Goal: Task Accomplishment & Management: Manage account settings

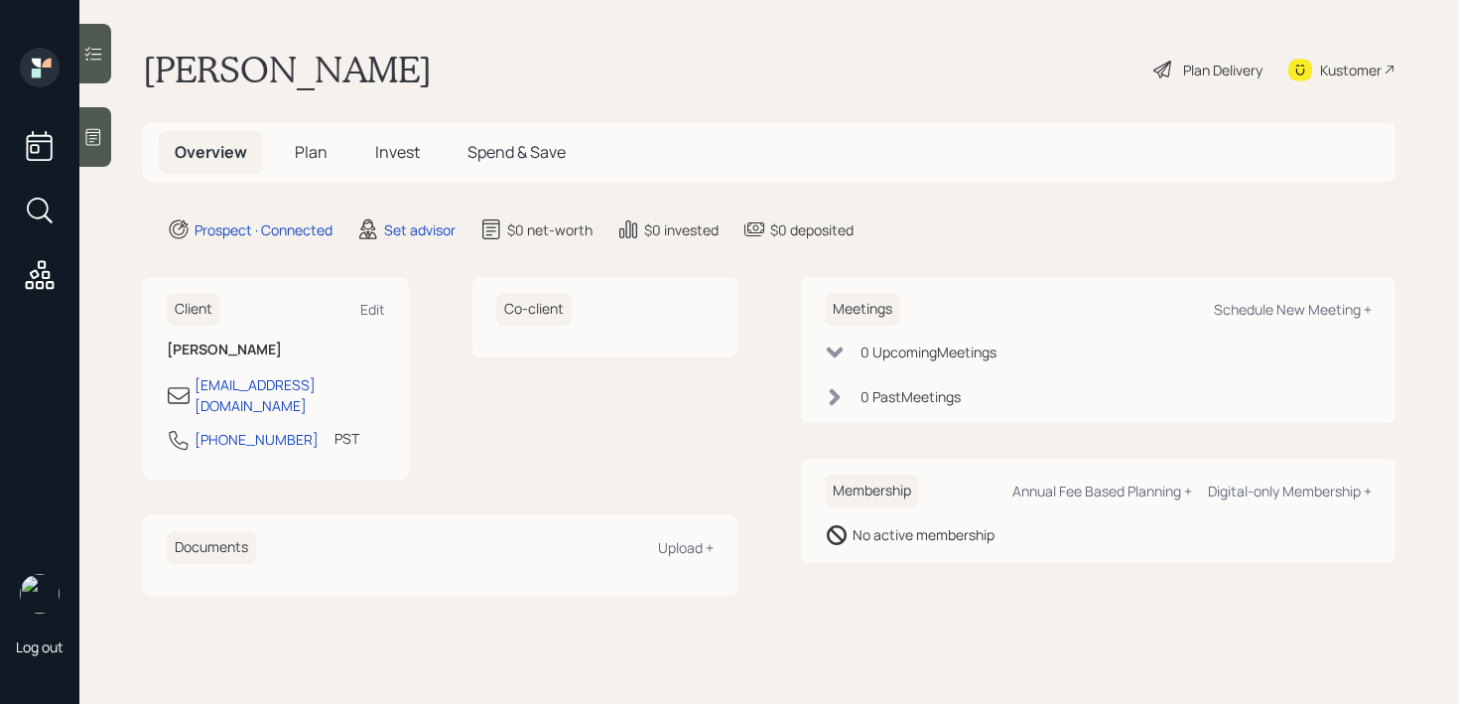
click at [97, 141] on icon at bounding box center [93, 137] width 20 height 20
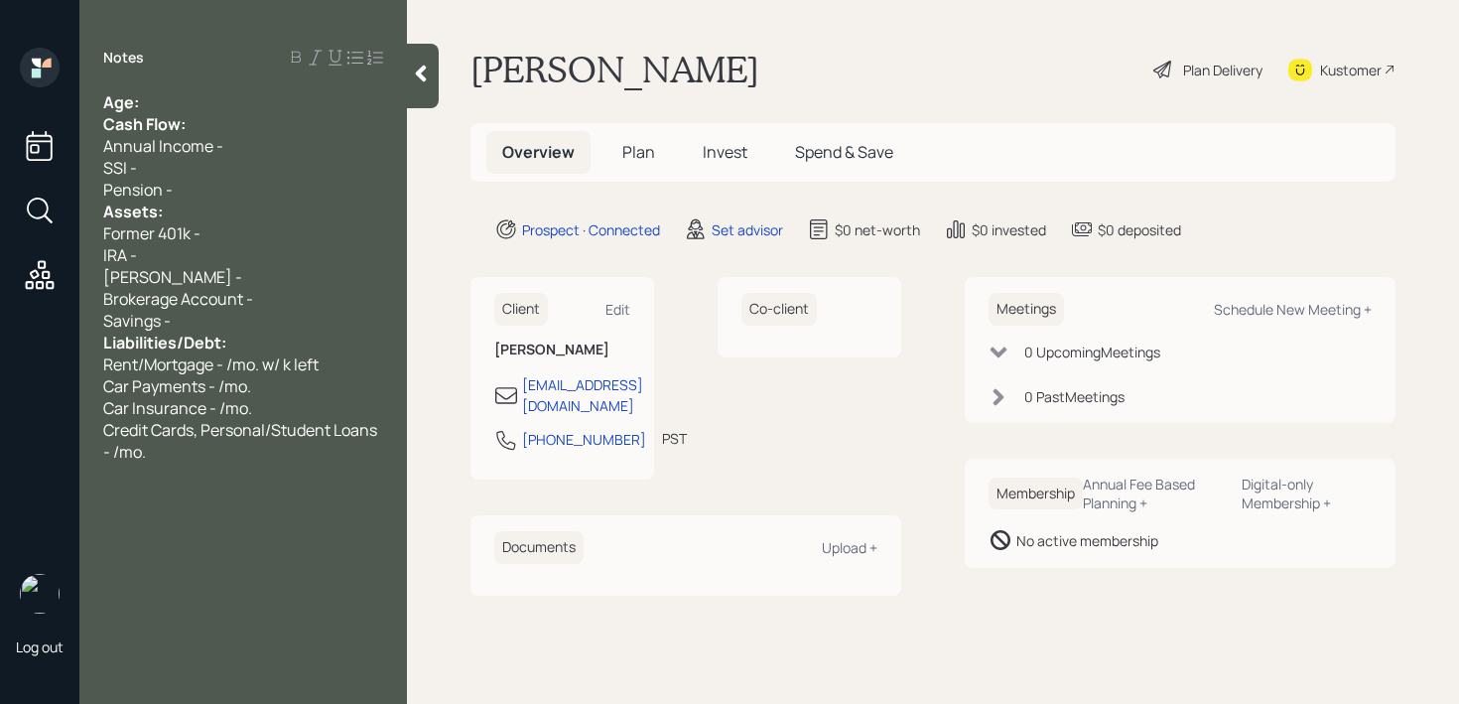
click at [262, 235] on div "Former 401k -" at bounding box center [243, 233] width 280 height 22
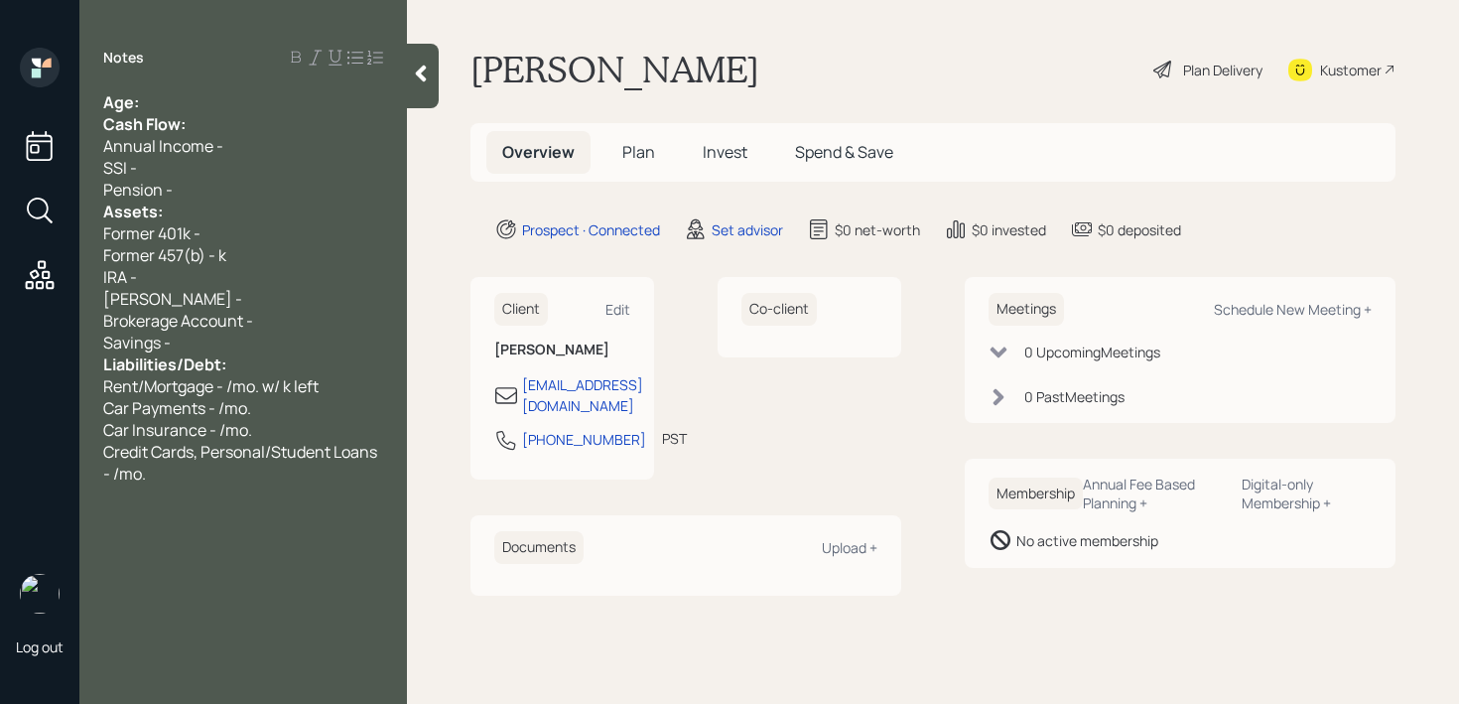
click at [190, 485] on div "Notes Age: Cash Flow: Annual Income - SSI - Pension - Assets: Former 401k - For…" at bounding box center [243, 364] width 328 height 632
click at [190, 484] on div "Notes Age: Cash Flow: Annual Income - SSI - Pension - Assets: Former 401k - For…" at bounding box center [243, 364] width 328 height 632
click at [184, 475] on div "Credit Cards, Personal/Student Loans - /mo." at bounding box center [243, 463] width 280 height 44
drag, startPoint x: 256, startPoint y: 236, endPoint x: 0, endPoint y: 236, distance: 256.1
click at [0, 236] on div "Log out Notes Age: Cash Flow: Annual Income - SSI - Pension - Assets: Former 40…" at bounding box center [729, 352] width 1459 height 704
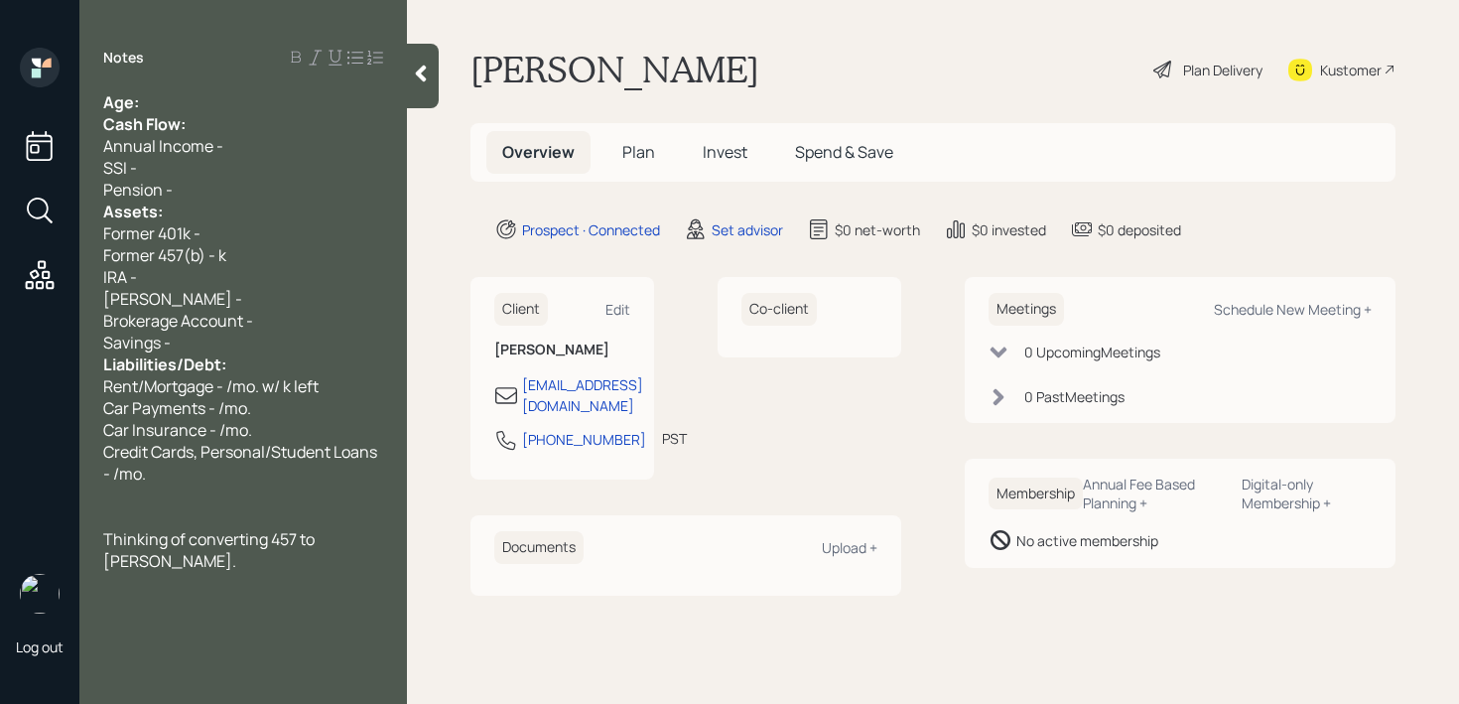
click at [276, 189] on div "Pension -" at bounding box center [243, 190] width 280 height 22
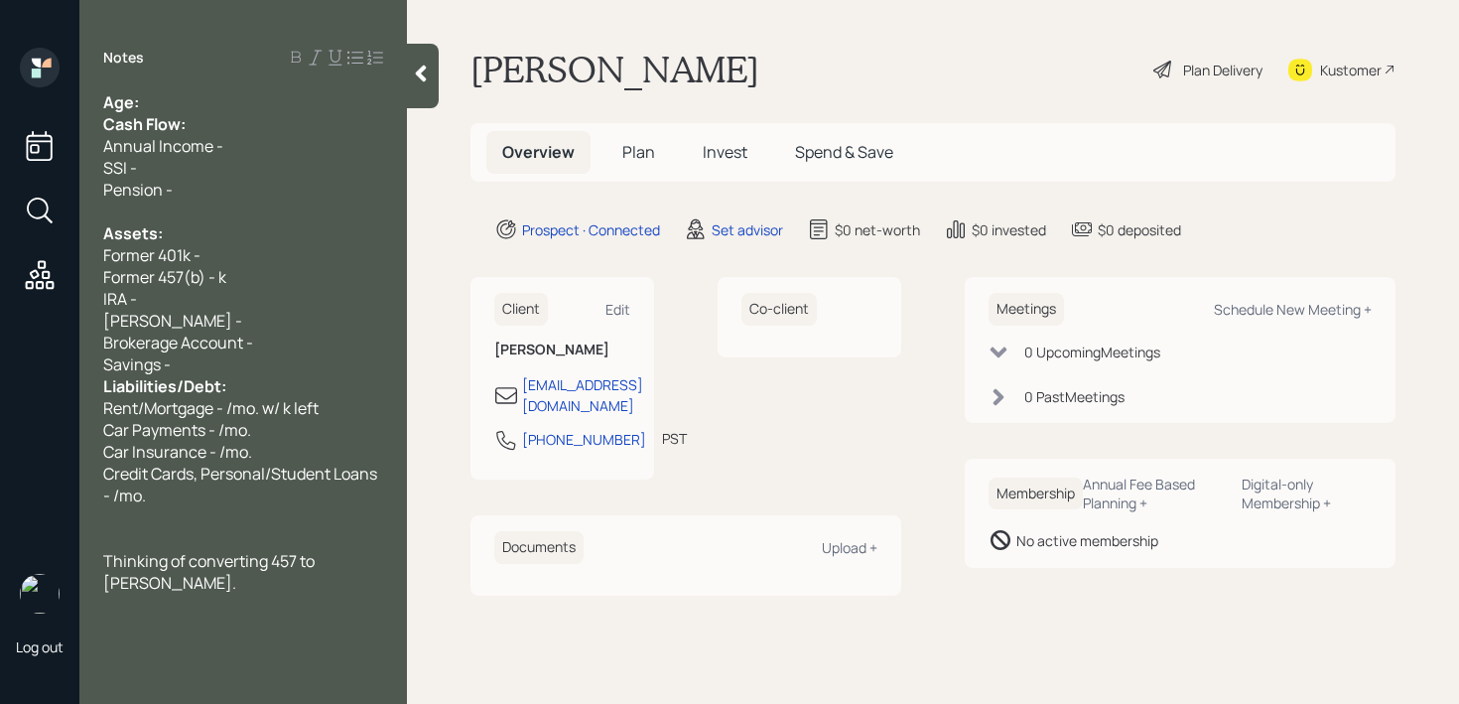
drag, startPoint x: 241, startPoint y: 354, endPoint x: 241, endPoint y: 288, distance: 66.5
click at [241, 354] on div "Savings -" at bounding box center [243, 364] width 280 height 22
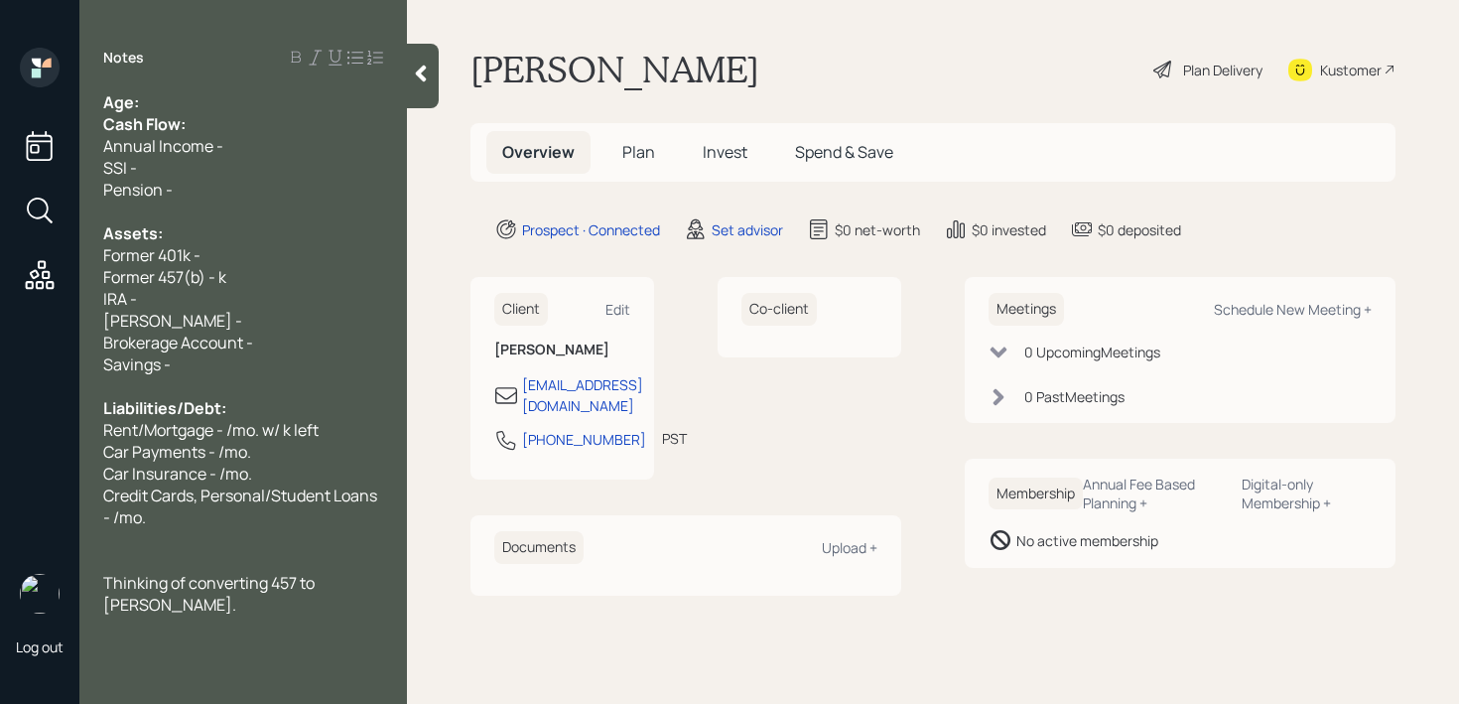
click at [182, 109] on div "Age:" at bounding box center [243, 102] width 280 height 22
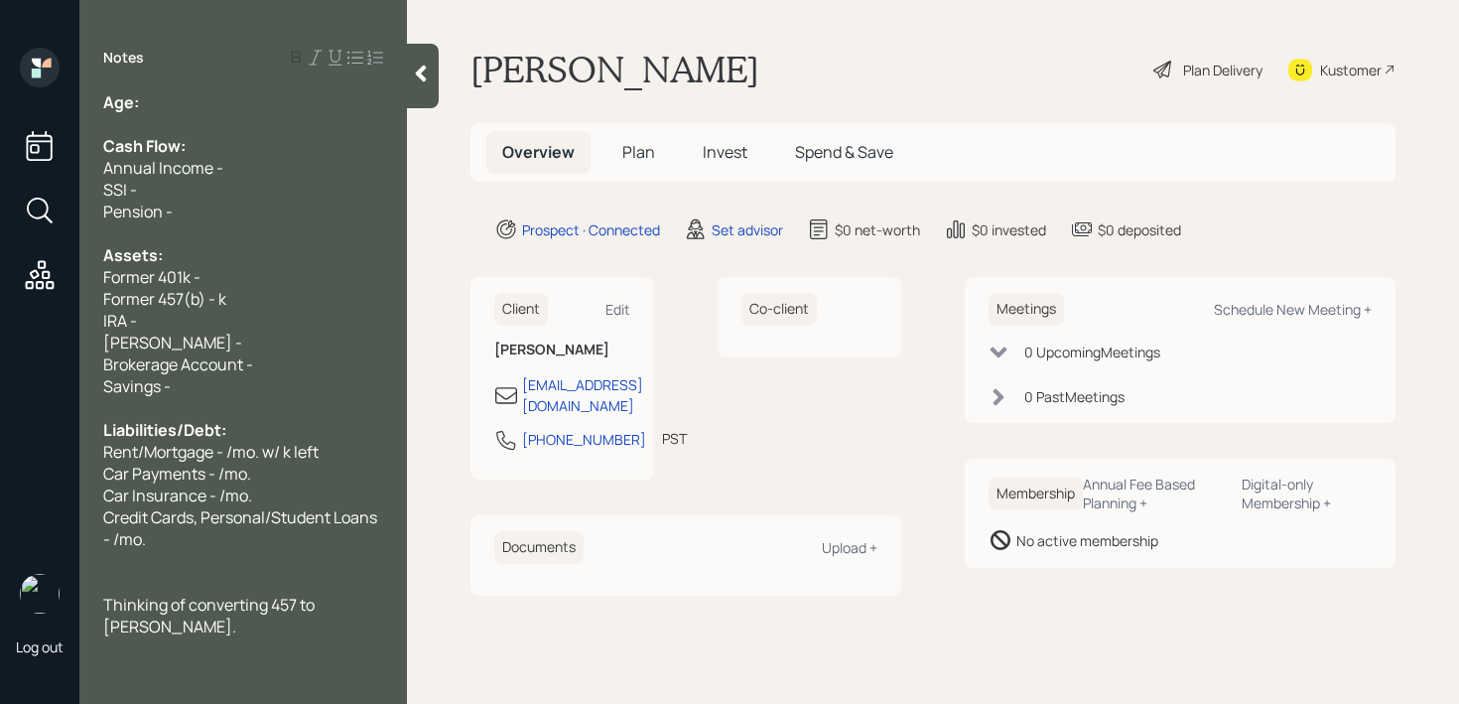
click at [309, 107] on div "Age:" at bounding box center [243, 102] width 280 height 22
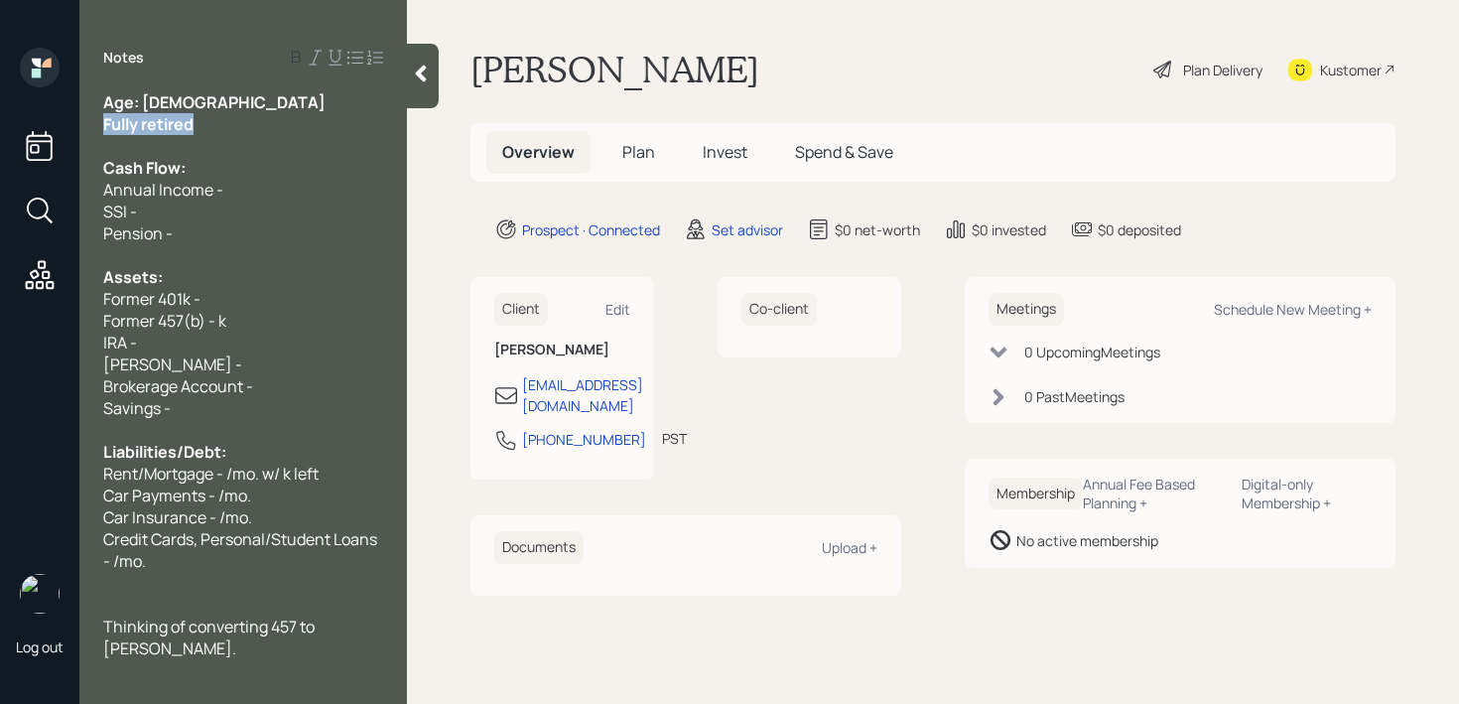
drag, startPoint x: 224, startPoint y: 132, endPoint x: 26, endPoint y: 132, distance: 198.6
click at [26, 132] on div "Log out Notes Age: [DEMOGRAPHIC_DATA] Fully retired Cash Flow: Annual Income - …" at bounding box center [729, 352] width 1459 height 704
click at [163, 111] on div "Age: [DEMOGRAPHIC_DATA]" at bounding box center [243, 102] width 280 height 22
drag, startPoint x: 167, startPoint y: 108, endPoint x: 143, endPoint y: 108, distance: 23.8
click at [143, 108] on div "Age: [DEMOGRAPHIC_DATA]" at bounding box center [243, 102] width 280 height 22
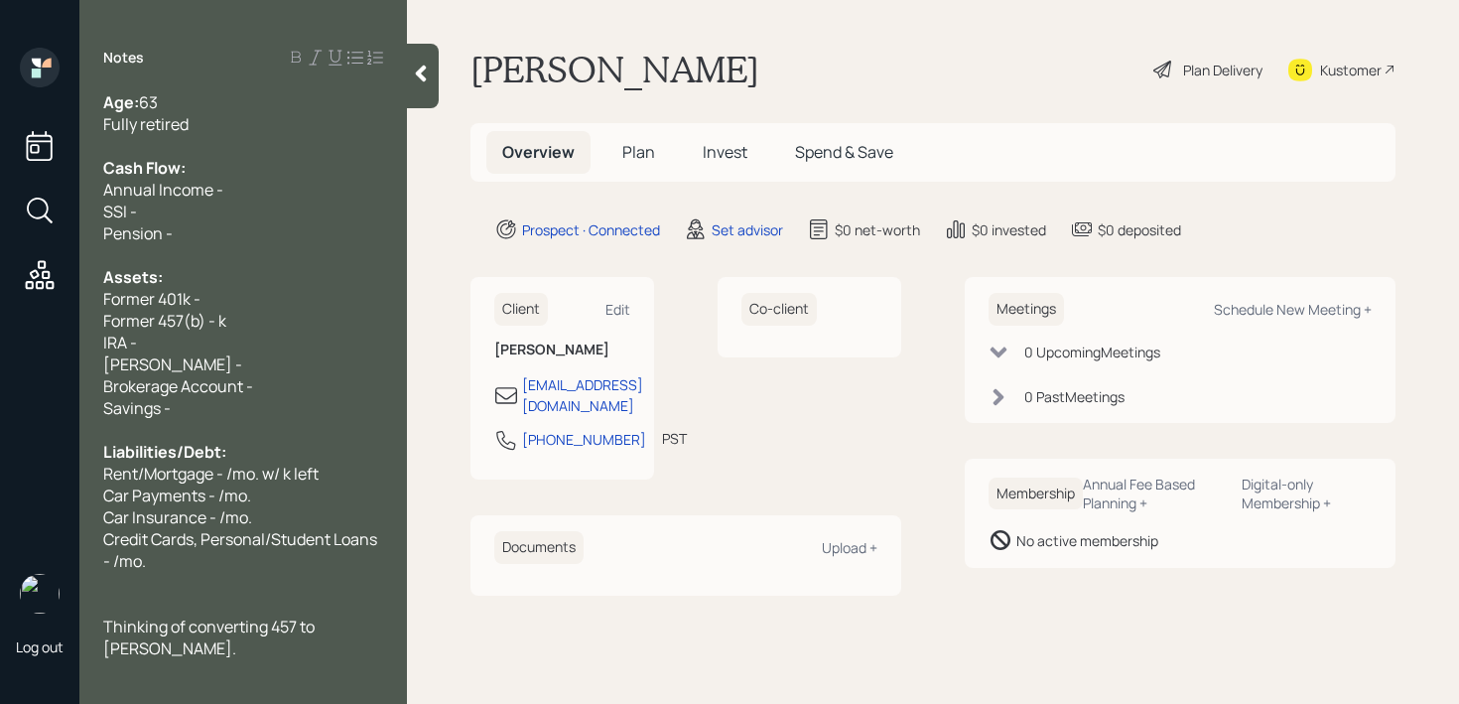
click at [236, 230] on div "Pension -" at bounding box center [243, 233] width 280 height 22
click at [236, 227] on div "Pension -" at bounding box center [243, 233] width 280 height 22
drag, startPoint x: 157, startPoint y: 210, endPoint x: 69, endPoint y: 197, distance: 89.4
click at [69, 197] on div "Log out Notes Age: [DEMOGRAPHIC_DATA] Fully retired Cash Flow: Annual Income - …" at bounding box center [729, 352] width 1459 height 704
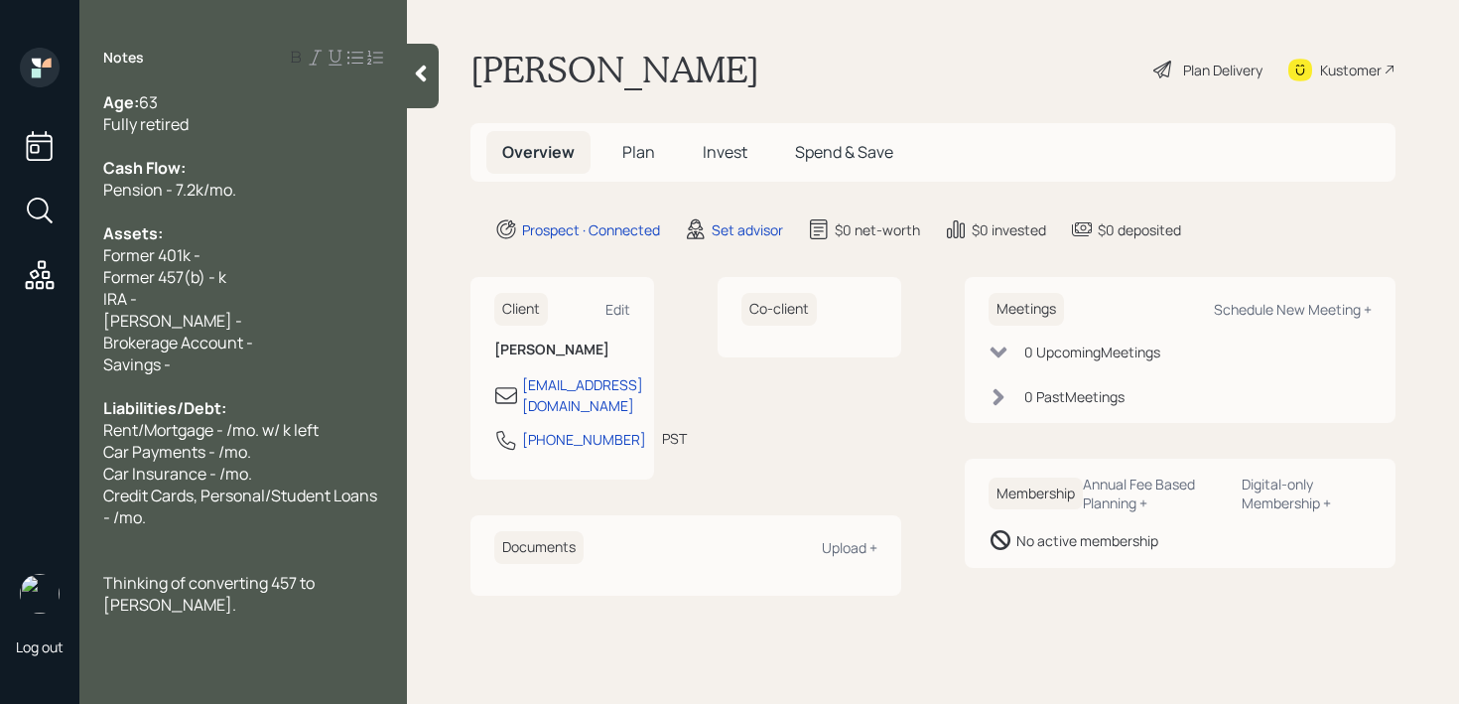
click at [300, 119] on div "Fully retired" at bounding box center [243, 124] width 280 height 22
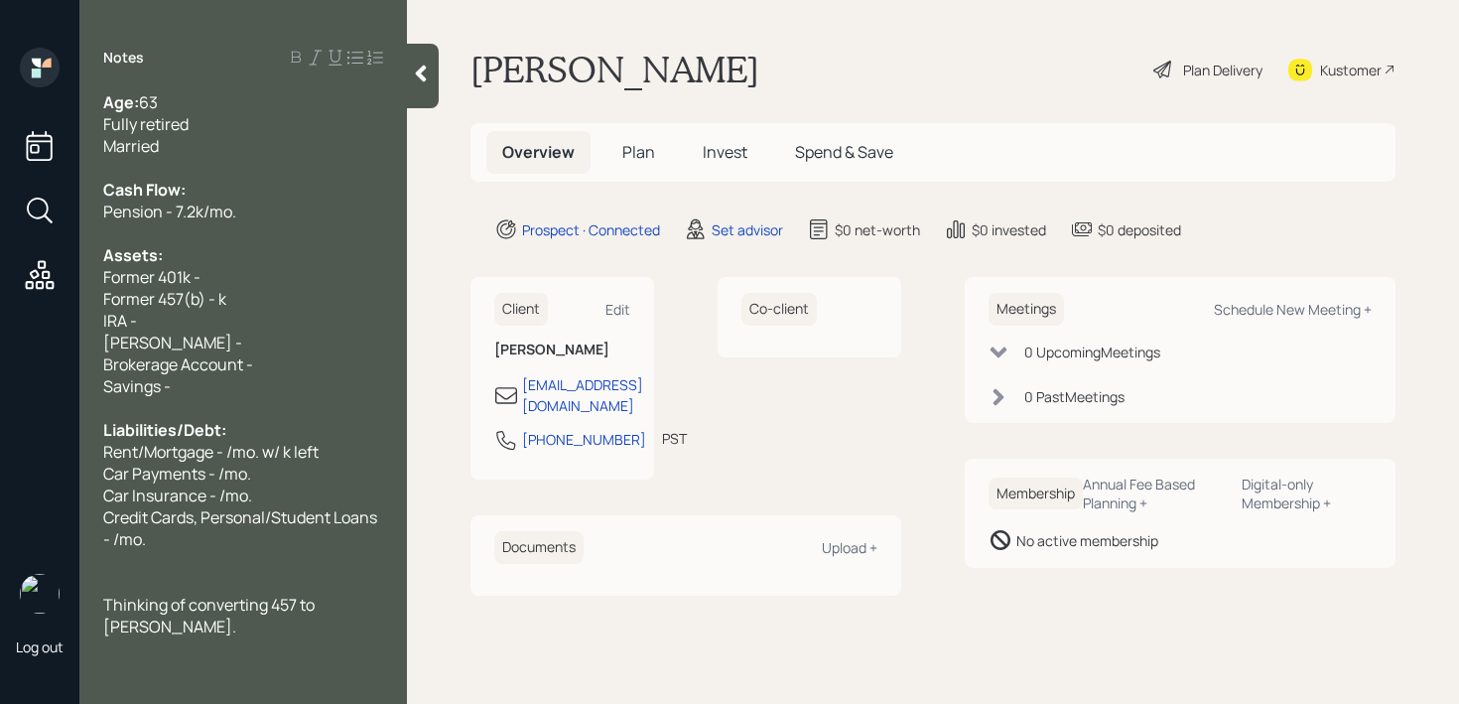
click at [256, 191] on div "Cash Flow:" at bounding box center [243, 190] width 280 height 22
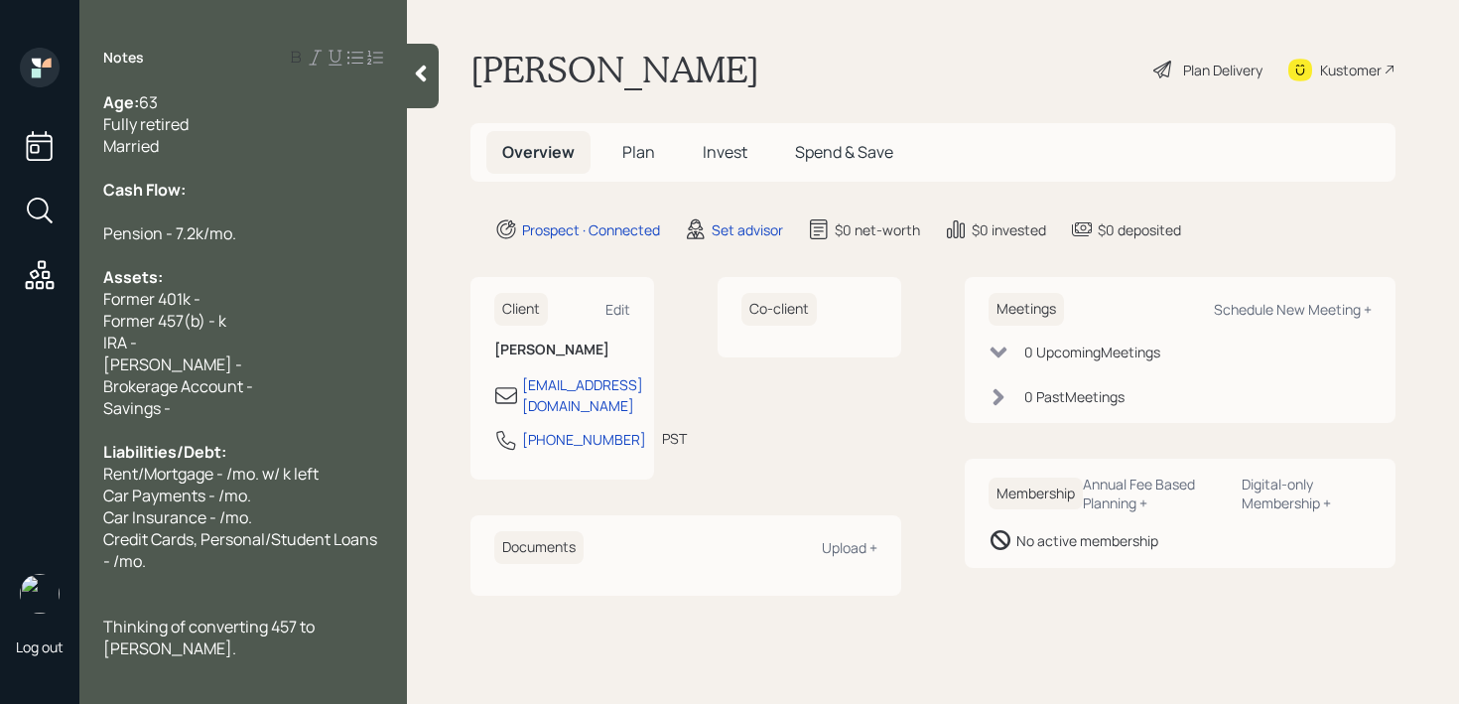
click at [258, 140] on div "Married" at bounding box center [243, 146] width 280 height 22
click at [217, 186] on div "Cash Flow:" at bounding box center [243, 190] width 280 height 22
click at [335, 160] on div at bounding box center [243, 168] width 280 height 22
click at [340, 148] on div "Married w/ working partner" at bounding box center [243, 146] width 280 height 22
click at [224, 222] on span "Pension - 7.2k/mo." at bounding box center [169, 233] width 133 height 22
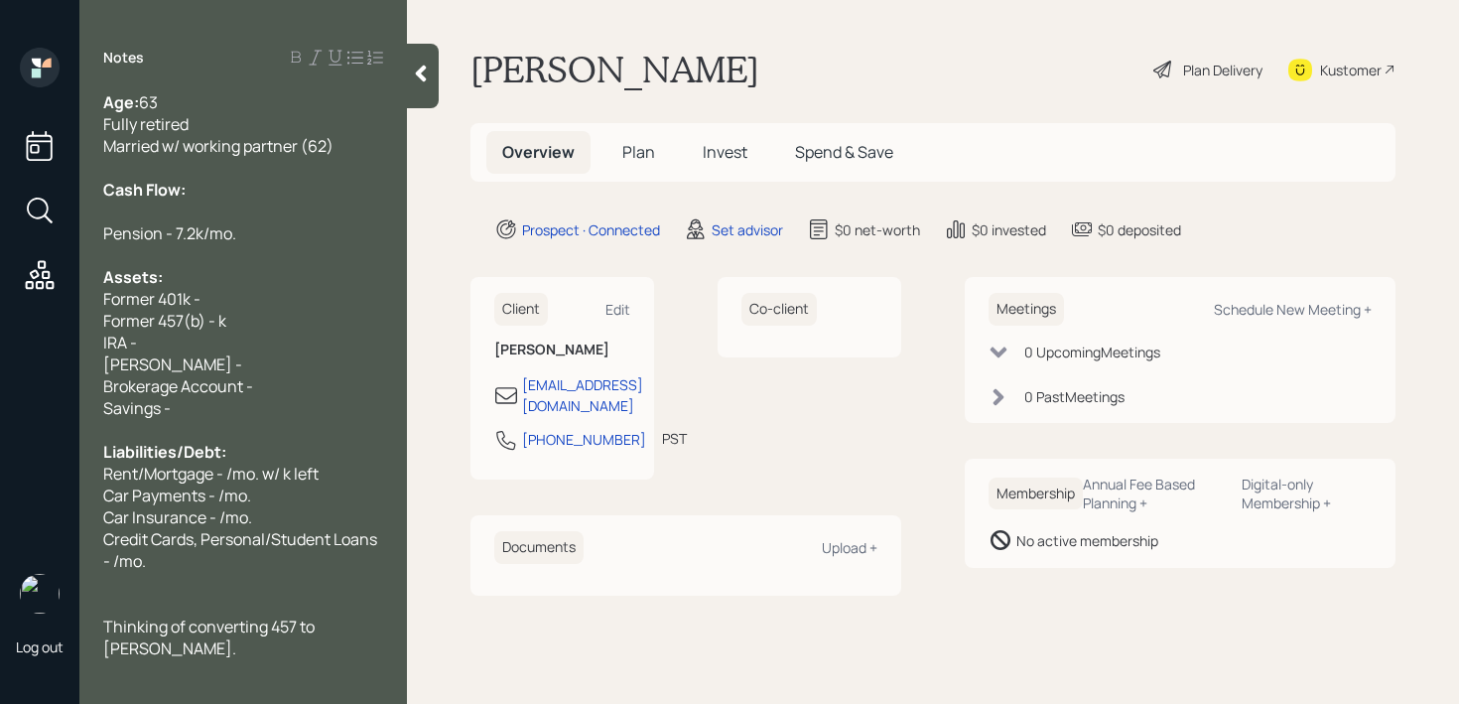
click at [212, 212] on div at bounding box center [243, 212] width 280 height 22
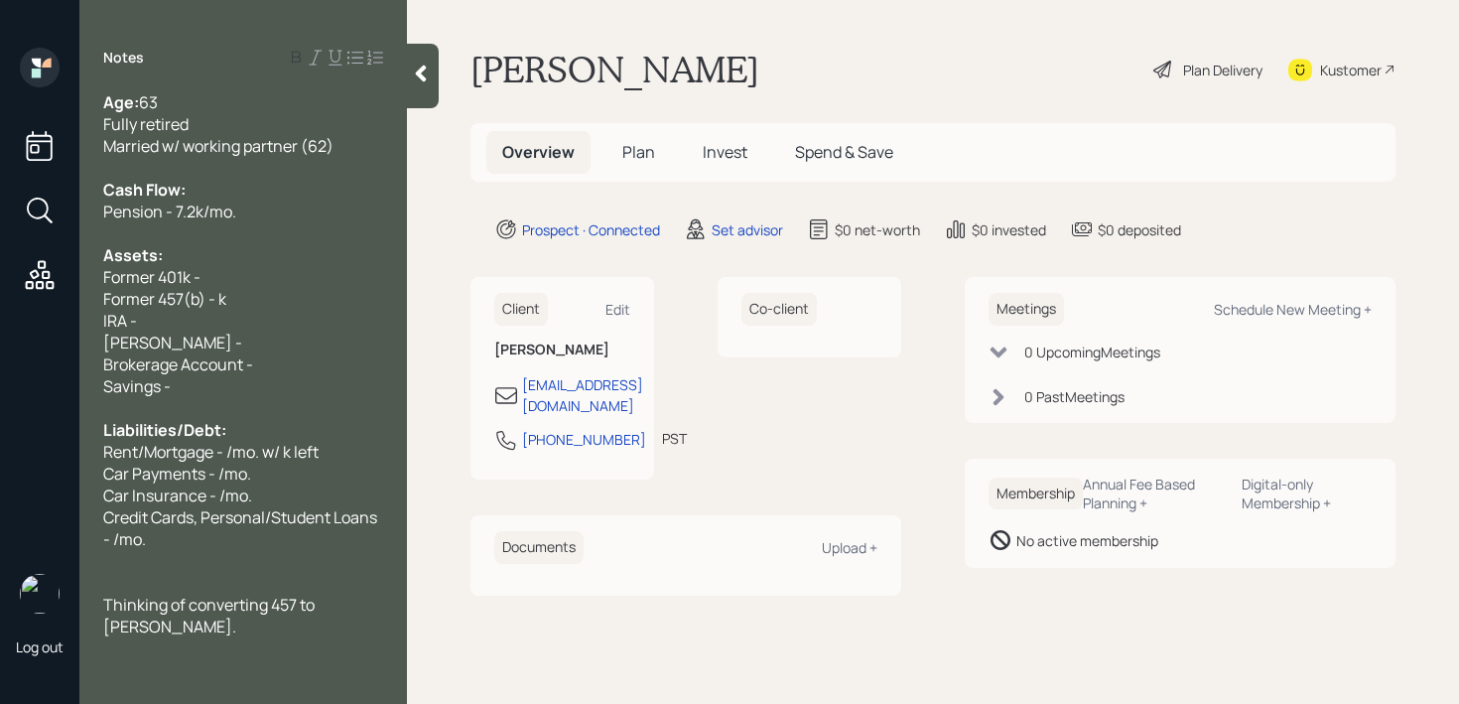
click at [210, 266] on div "Former 401k -" at bounding box center [243, 277] width 280 height 22
drag, startPoint x: 218, startPoint y: 283, endPoint x: 72, endPoint y: 283, distance: 145.9
click at [72, 283] on div "Log out Notes Age: [DEMOGRAPHIC_DATA] Fully retired Married w/ working partner …" at bounding box center [729, 352] width 1459 height 704
click at [218, 305] on span "Former 457(b) - k" at bounding box center [164, 299] width 123 height 22
click at [320, 300] on div "Former 457(b) - 325k" at bounding box center [243, 299] width 280 height 22
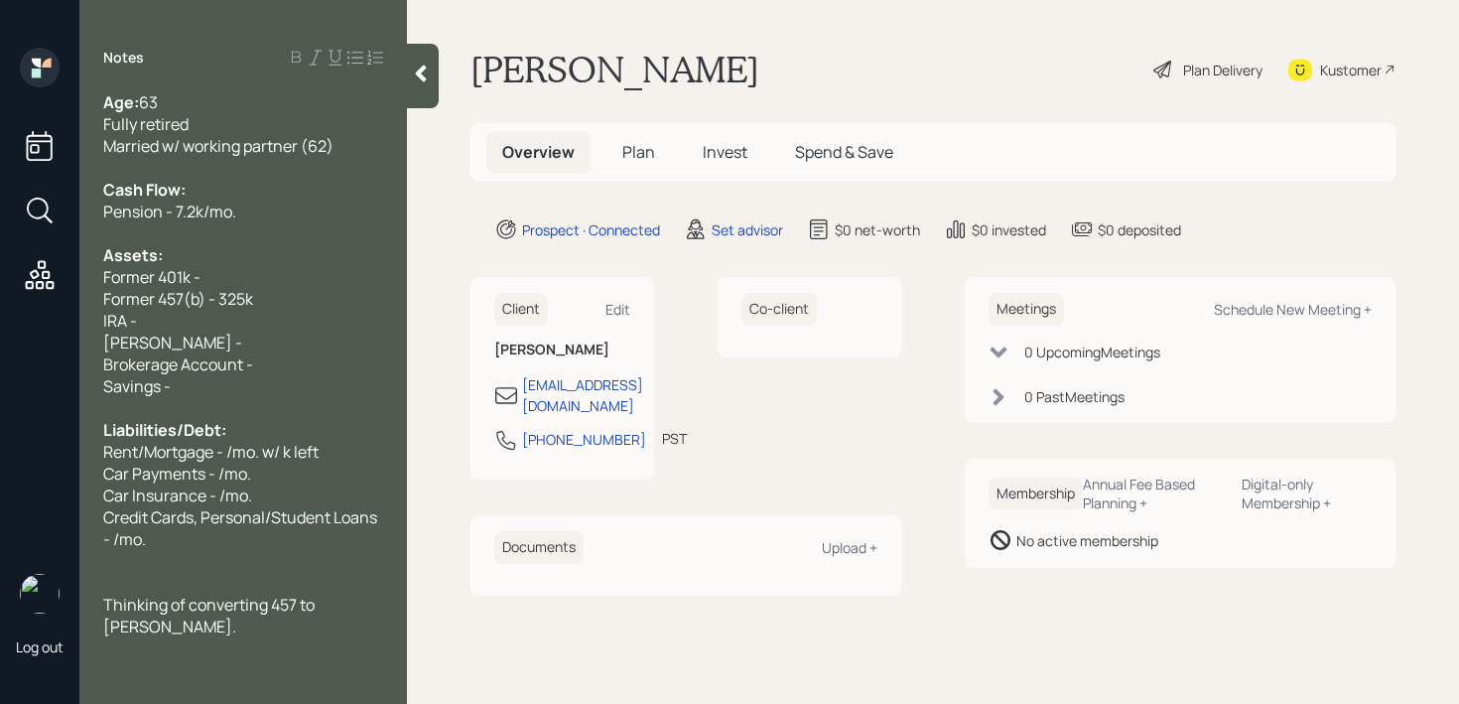
click at [264, 322] on div "IRA -" at bounding box center [243, 321] width 280 height 22
drag, startPoint x: 217, startPoint y: 338, endPoint x: 101, endPoint y: 321, distance: 117.4
click at [101, 321] on div "Age: [DEMOGRAPHIC_DATA] Fully retired Married w/ working partner (62) Cash Flow…" at bounding box center [243, 364] width 328 height 546
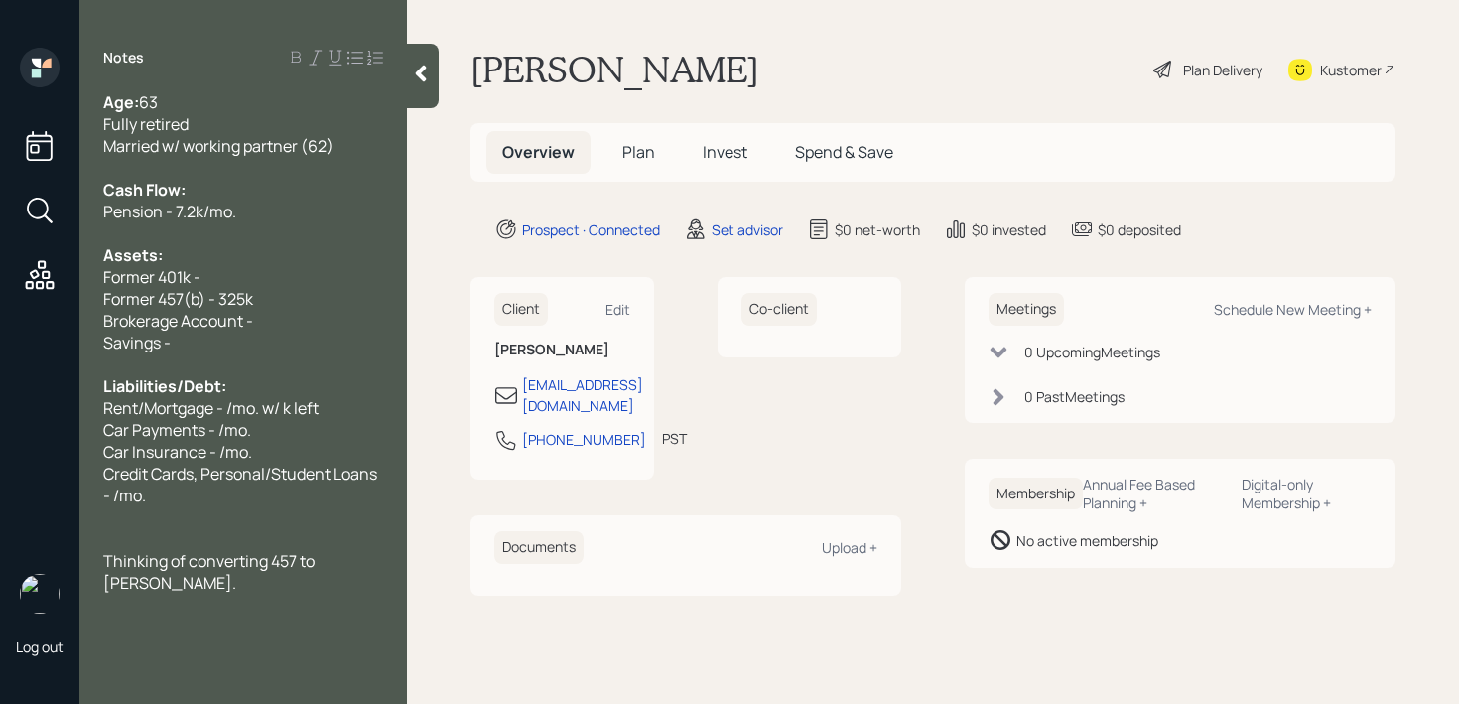
click at [347, 312] on div "Brokerage Account -" at bounding box center [243, 321] width 280 height 22
drag, startPoint x: 322, startPoint y: 326, endPoint x: 23, endPoint y: 326, distance: 298.8
click at [23, 326] on div "Log out Notes Age: [DEMOGRAPHIC_DATA] Fully retired Married w/ working partner …" at bounding box center [729, 352] width 1459 height 704
click at [227, 323] on span "Brokerage Account - k" at bounding box center [183, 321] width 161 height 22
drag, startPoint x: 283, startPoint y: 323, endPoint x: 94, endPoint y: 321, distance: 188.6
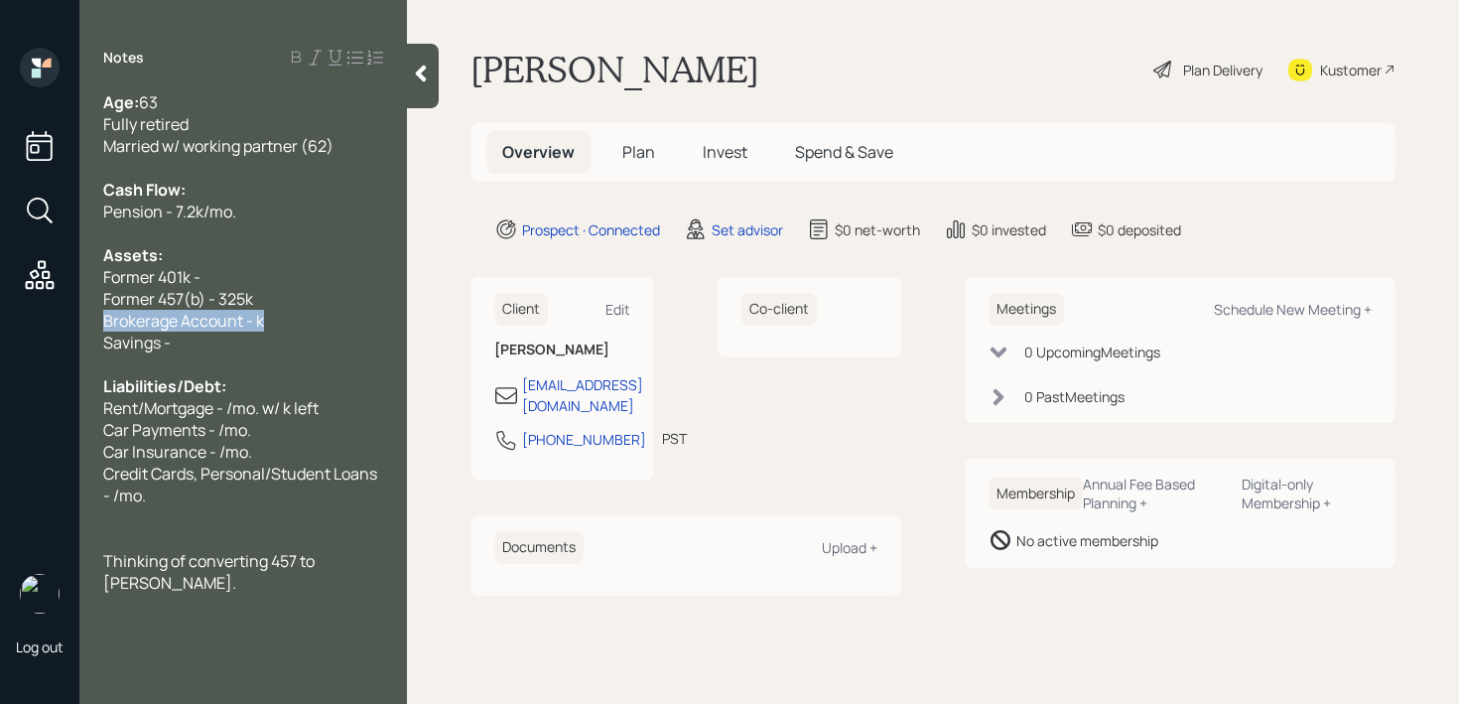
click at [41, 323] on div "Log out Notes Age: [DEMOGRAPHIC_DATA] Fully retired Married w/ working partner …" at bounding box center [729, 352] width 1459 height 704
click at [229, 313] on span "Brokerage Account - k" at bounding box center [183, 321] width 161 height 22
click at [229, 338] on div "Savings -" at bounding box center [243, 343] width 280 height 22
drag, startPoint x: 298, startPoint y: 321, endPoint x: 0, endPoint y: 321, distance: 297.8
click at [0, 321] on div "Log out Notes Age: [DEMOGRAPHIC_DATA] Fully retired Married w/ working partner …" at bounding box center [729, 352] width 1459 height 704
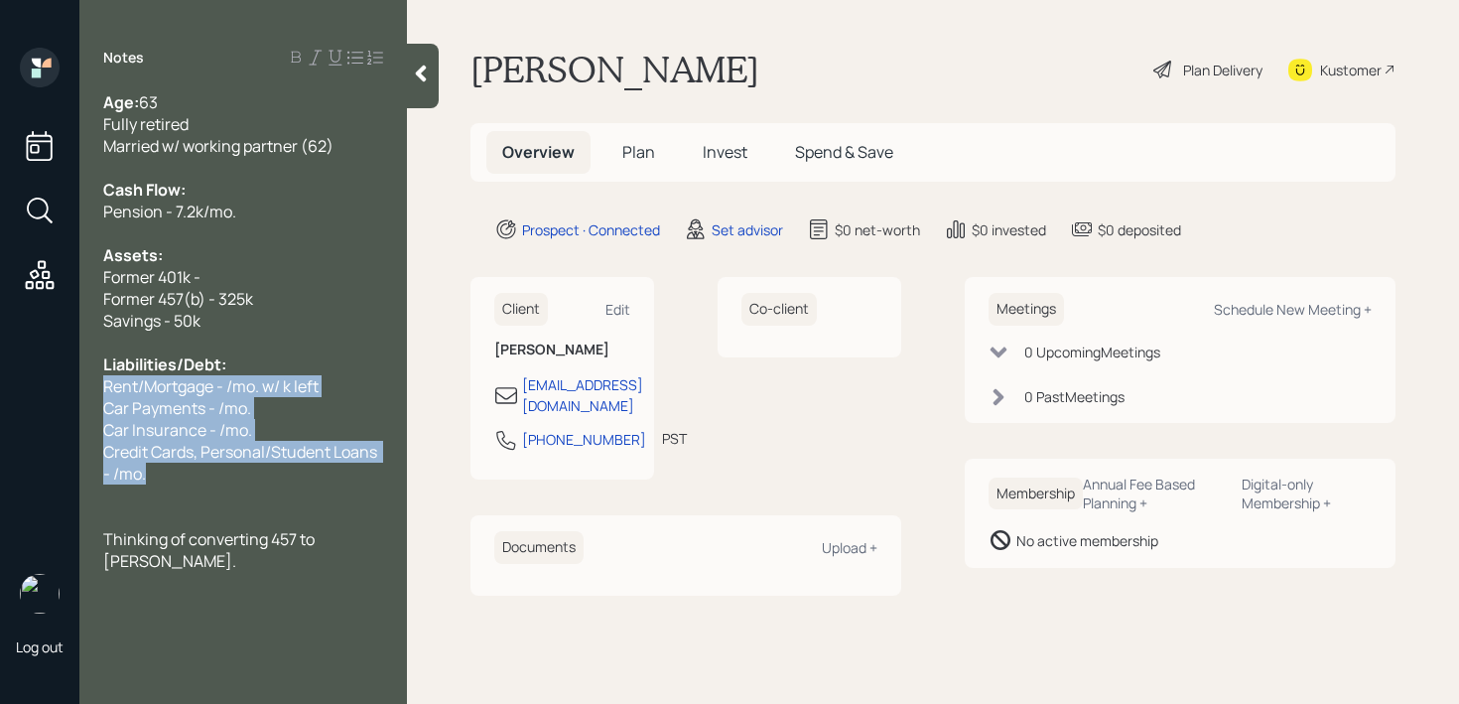
drag, startPoint x: 161, startPoint y: 473, endPoint x: 76, endPoint y: 394, distance: 115.2
click at [76, 394] on div "Log out Notes Age: [DEMOGRAPHIC_DATA] Fully retired Married w/ working partner …" at bounding box center [729, 352] width 1459 height 704
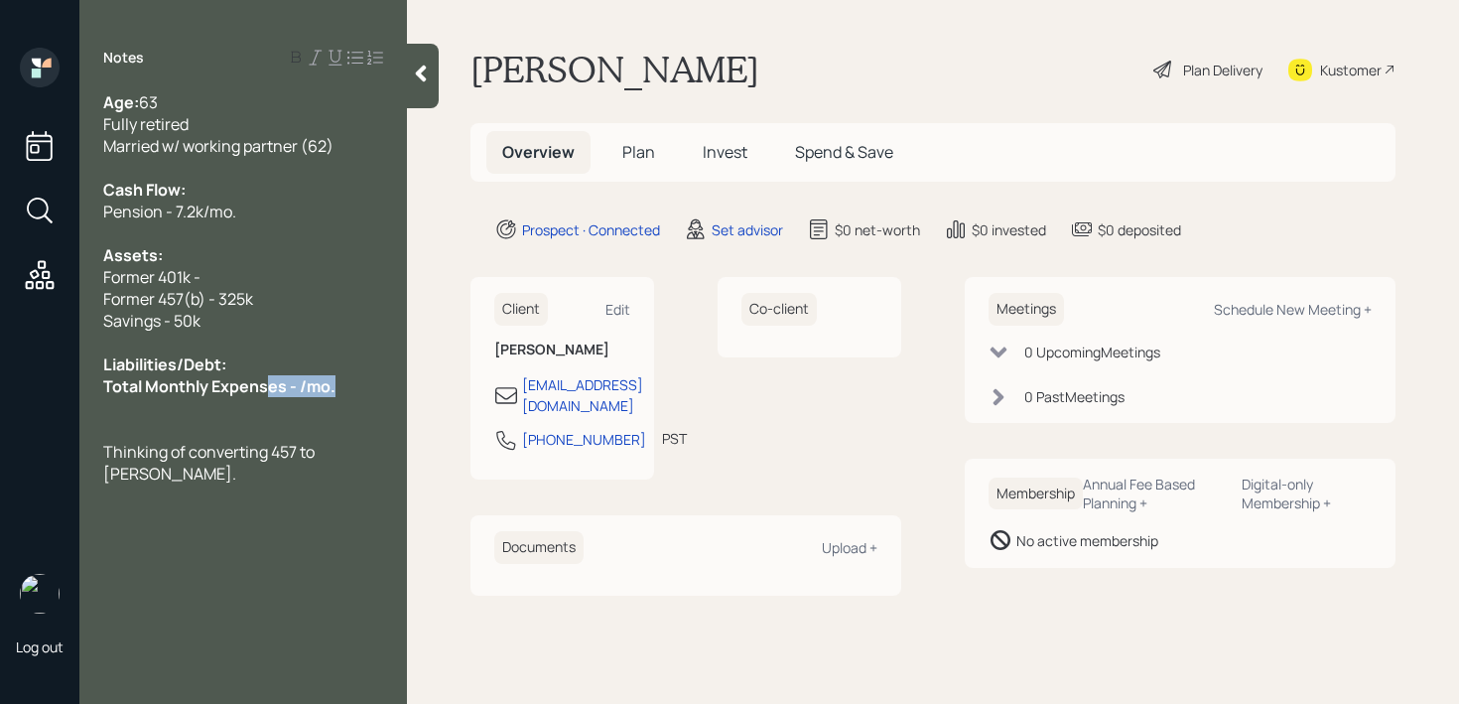
drag, startPoint x: 357, startPoint y: 383, endPoint x: 0, endPoint y: 383, distance: 357.4
click at [0, 383] on div "Log out Notes Age: [DEMOGRAPHIC_DATA] Fully retired Married w/ working partner …" at bounding box center [729, 352] width 1459 height 704
click at [195, 451] on span "Thinking of converting 457 to [PERSON_NAME]." at bounding box center [210, 463] width 214 height 44
click at [223, 431] on div at bounding box center [243, 430] width 280 height 22
click at [312, 336] on div at bounding box center [243, 343] width 280 height 22
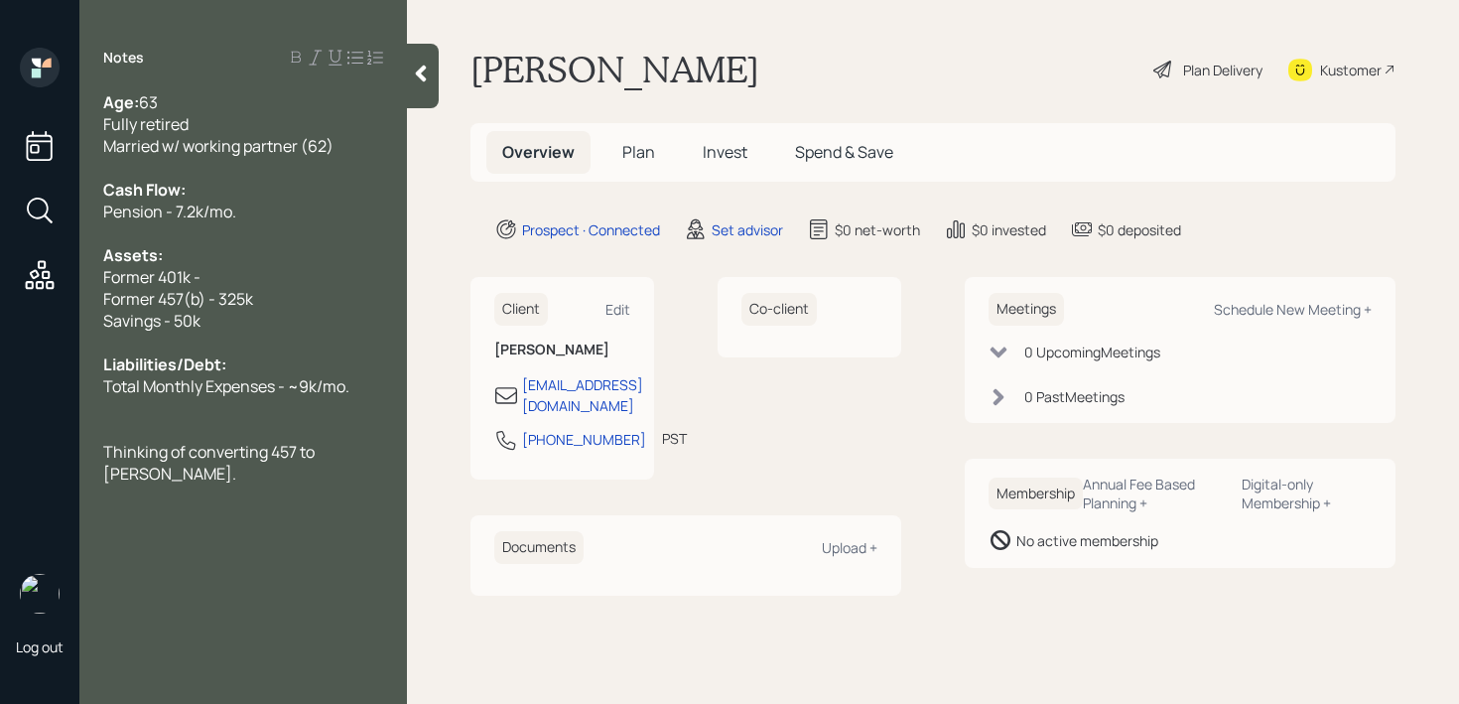
click at [335, 228] on div at bounding box center [243, 233] width 280 height 22
click at [334, 205] on div "Pension - 7.2k/mo." at bounding box center [243, 212] width 280 height 22
click at [321, 179] on div "Cash Flow:" at bounding box center [243, 190] width 280 height 22
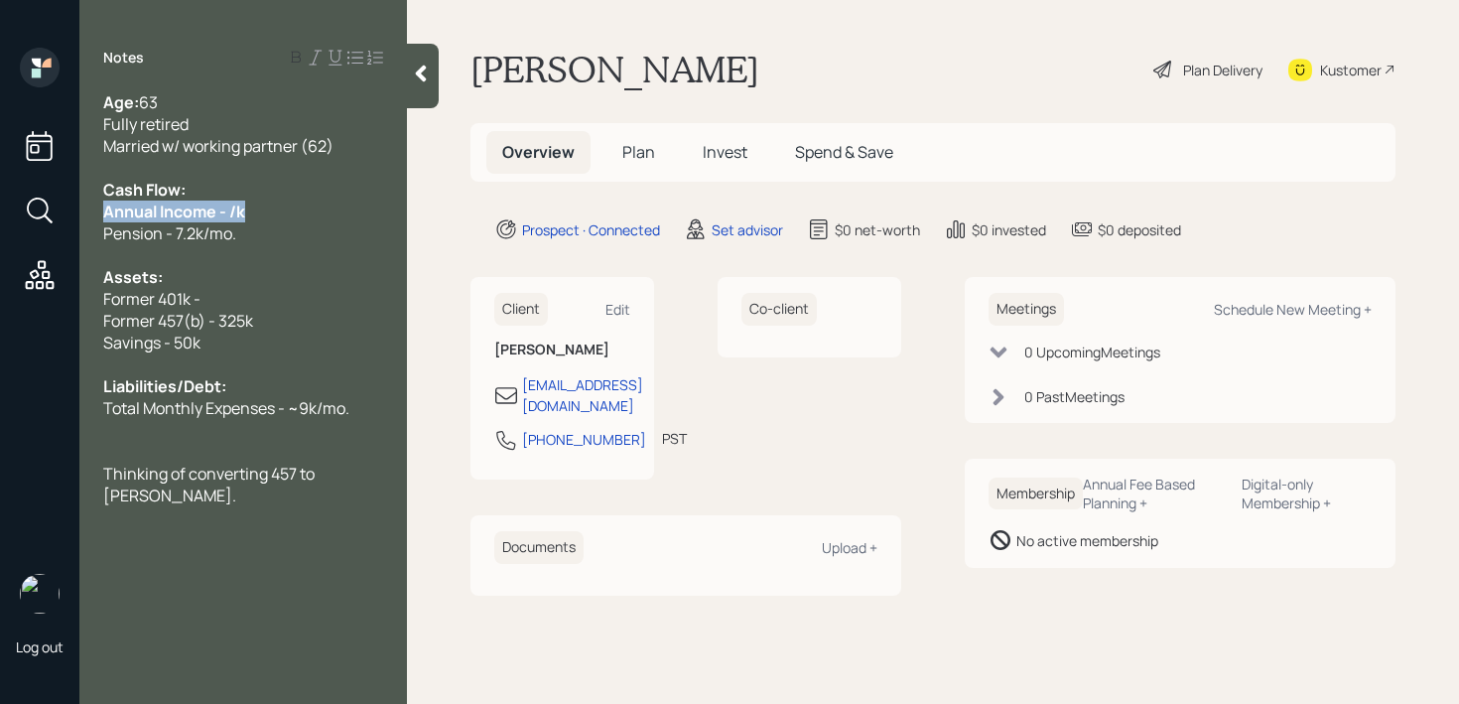
drag, startPoint x: 255, startPoint y: 203, endPoint x: 0, endPoint y: 203, distance: 255.2
click at [0, 203] on div "Log out Notes Age: [DEMOGRAPHIC_DATA] Fully retired Married w/ working partner …" at bounding box center [729, 352] width 1459 height 704
click at [200, 194] on div "Cash Flow:" at bounding box center [243, 190] width 280 height 22
click at [229, 207] on span "Annual Income - /k" at bounding box center [171, 212] width 137 height 22
click at [283, 259] on div at bounding box center [243, 255] width 280 height 22
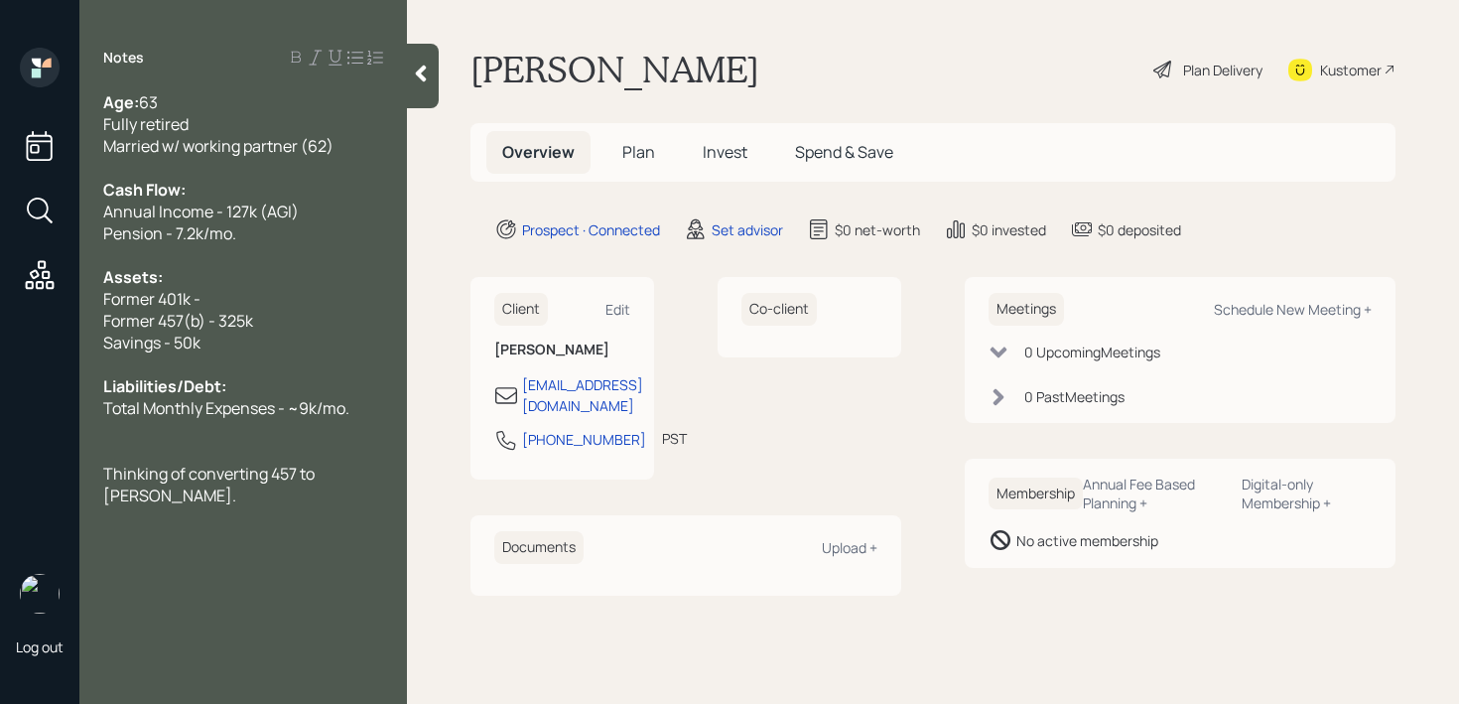
click at [279, 284] on div "Assets:" at bounding box center [243, 277] width 280 height 22
click at [108, 211] on span "Annual Income - 127k (AGI)" at bounding box center [201, 212] width 196 height 22
click at [141, 308] on span "Former 401k -" at bounding box center [151, 299] width 97 height 22
click at [151, 394] on span "Liabilities/Debt:" at bounding box center [164, 386] width 123 height 22
click at [152, 465] on span "Thinking of converting 457 to [PERSON_NAME]." at bounding box center [210, 485] width 214 height 44
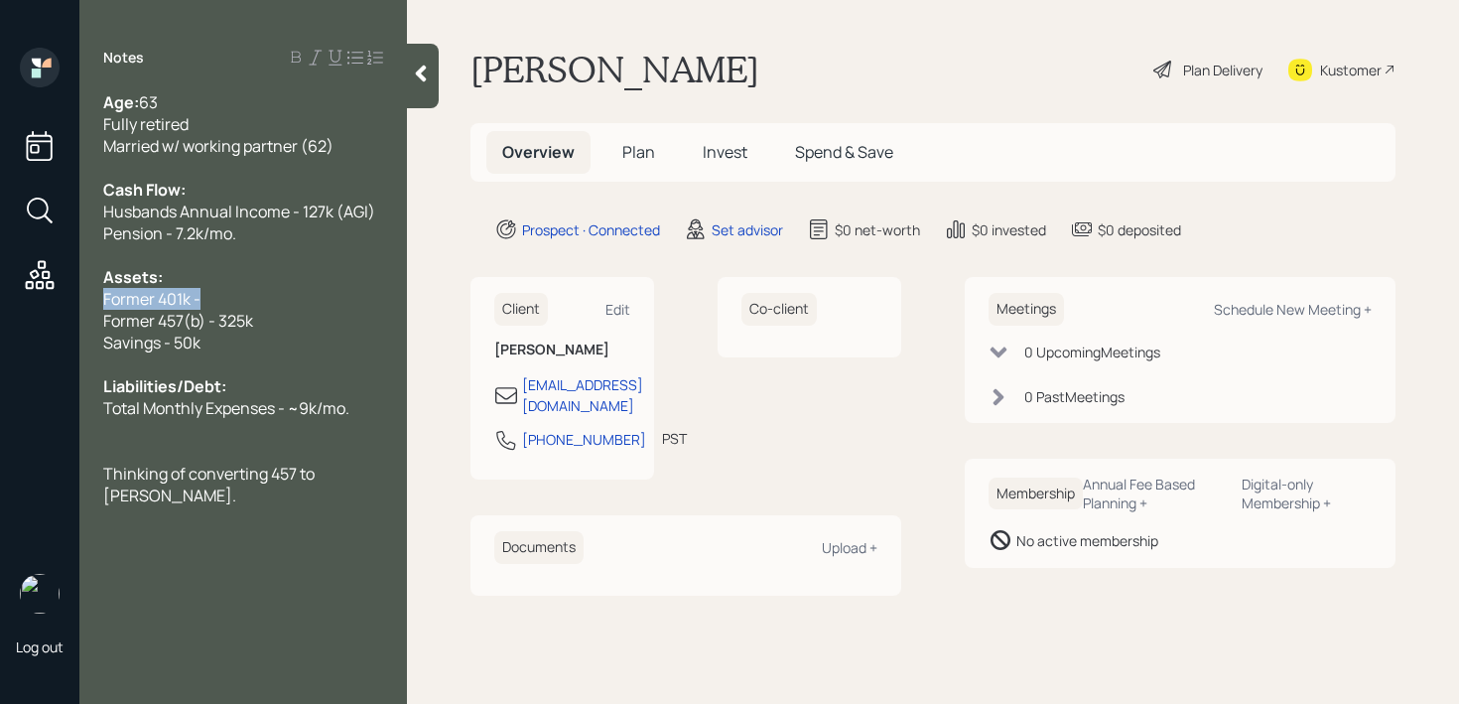
drag, startPoint x: 224, startPoint y: 301, endPoint x: 0, endPoint y: 301, distance: 224.4
click at [0, 301] on div "Log out Notes Age: [DEMOGRAPHIC_DATA] Fully retired Married w/ working partner …" at bounding box center [729, 352] width 1459 height 704
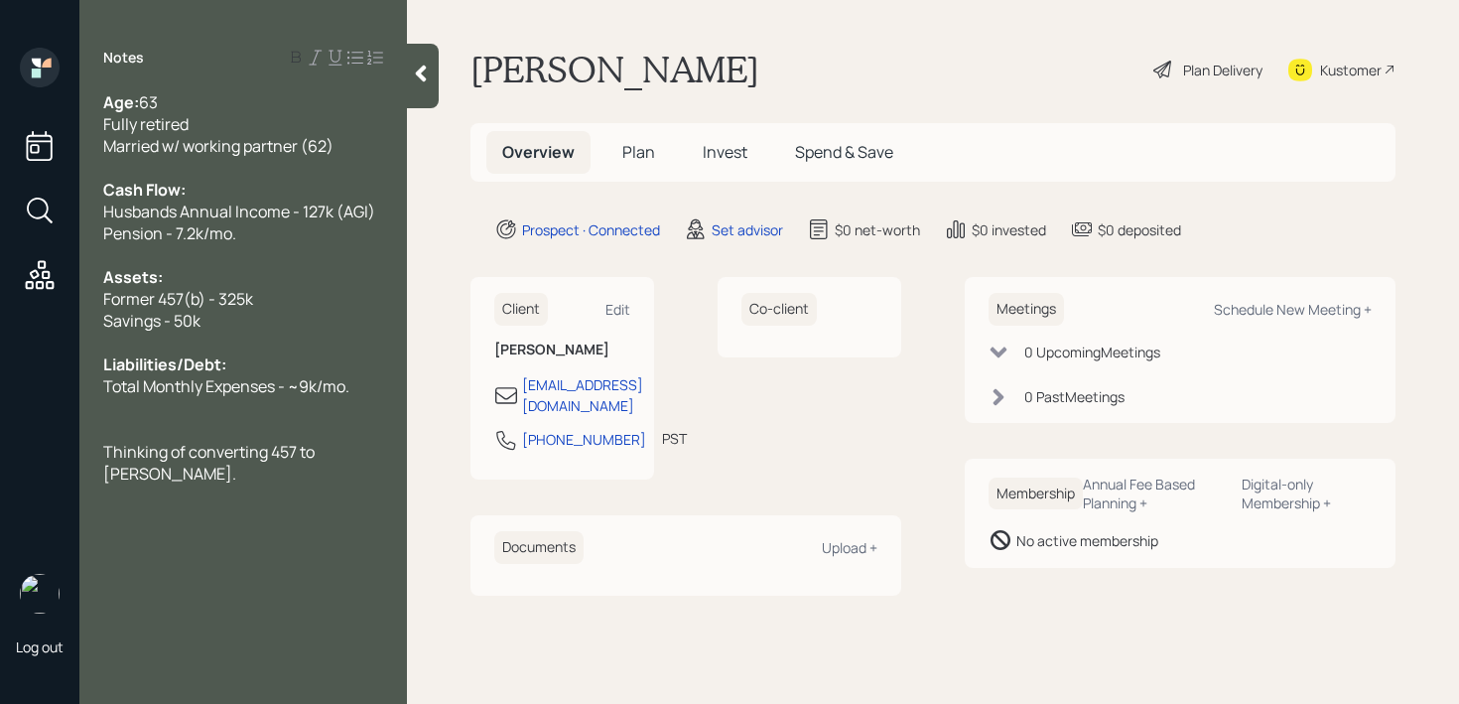
click at [176, 439] on div at bounding box center [243, 430] width 280 height 22
click at [244, 472] on div "Thinking of converting 457 to [PERSON_NAME]." at bounding box center [243, 463] width 280 height 44
click at [293, 424] on div at bounding box center [243, 430] width 280 height 22
click at [260, 455] on div "Thinking of converting 457 to [PERSON_NAME]." at bounding box center [243, 441] width 280 height 44
click at [199, 452] on div "Thinking of converting 457 to [PERSON_NAME]." at bounding box center [243, 441] width 280 height 44
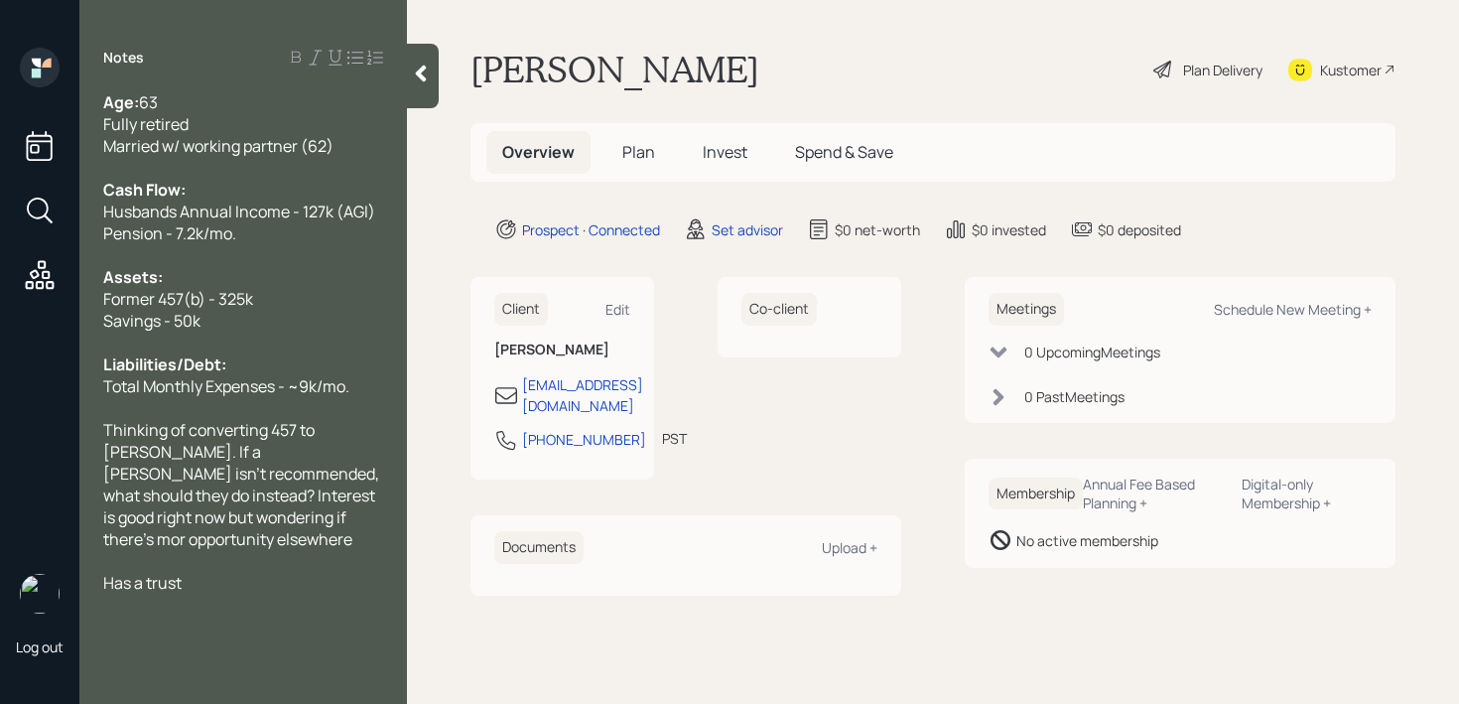
click at [190, 523] on span "Thinking of converting 457 to [PERSON_NAME]. If a [PERSON_NAME] isn't recommend…" at bounding box center [242, 484] width 279 height 131
click at [1289, 314] on div "Schedule New Meeting +" at bounding box center [1293, 309] width 158 height 19
select select "round-[PERSON_NAME]"
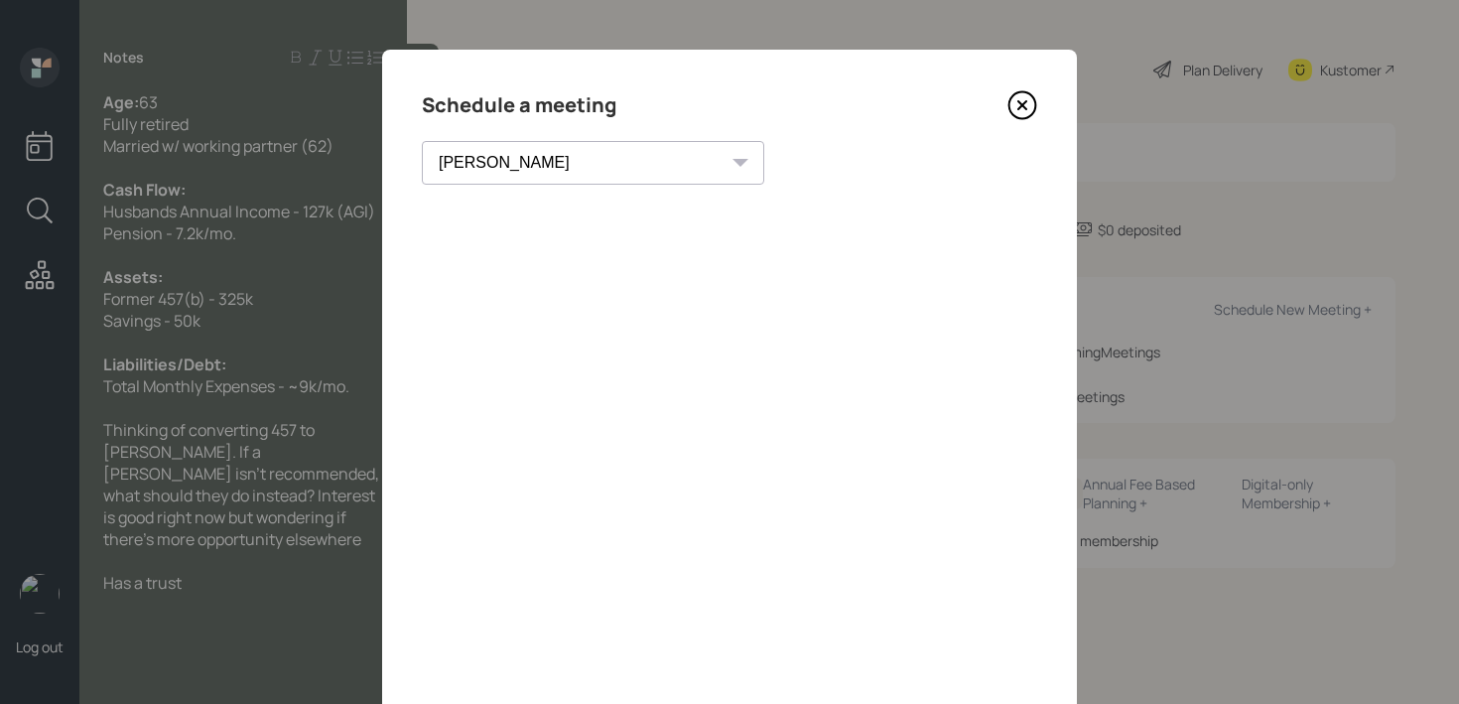
click at [1026, 109] on icon at bounding box center [1023, 105] width 30 height 30
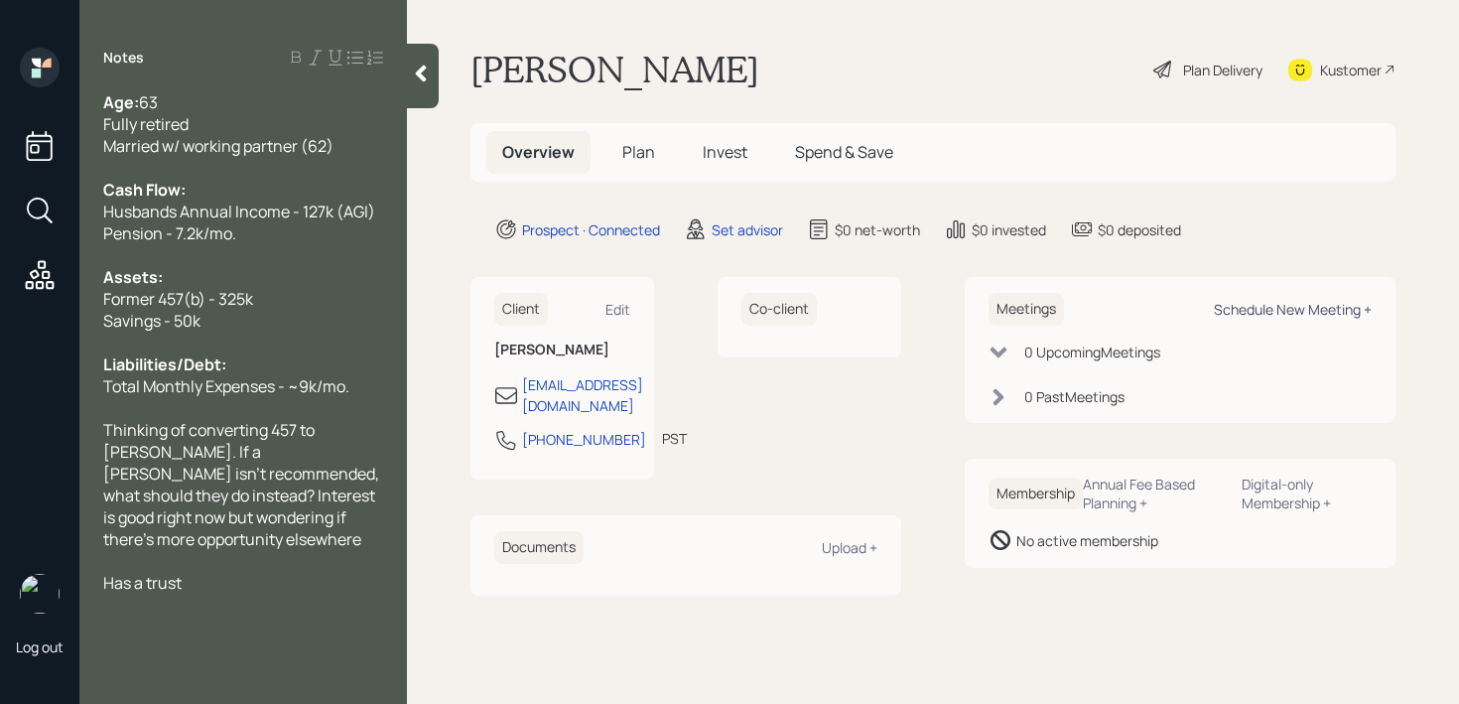
click at [1312, 313] on div "Schedule New Meeting +" at bounding box center [1293, 309] width 158 height 19
select select "round-[PERSON_NAME]"
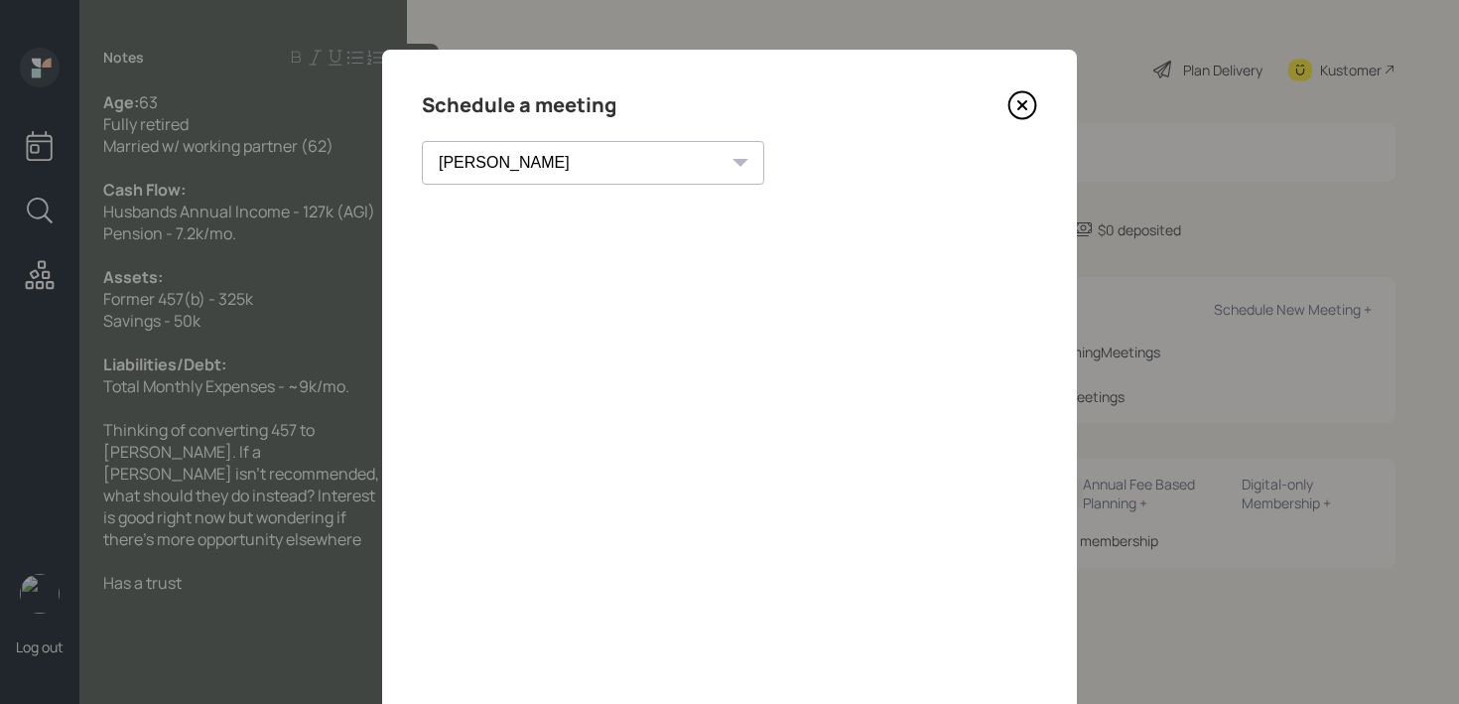
click at [1016, 96] on icon at bounding box center [1023, 105] width 30 height 30
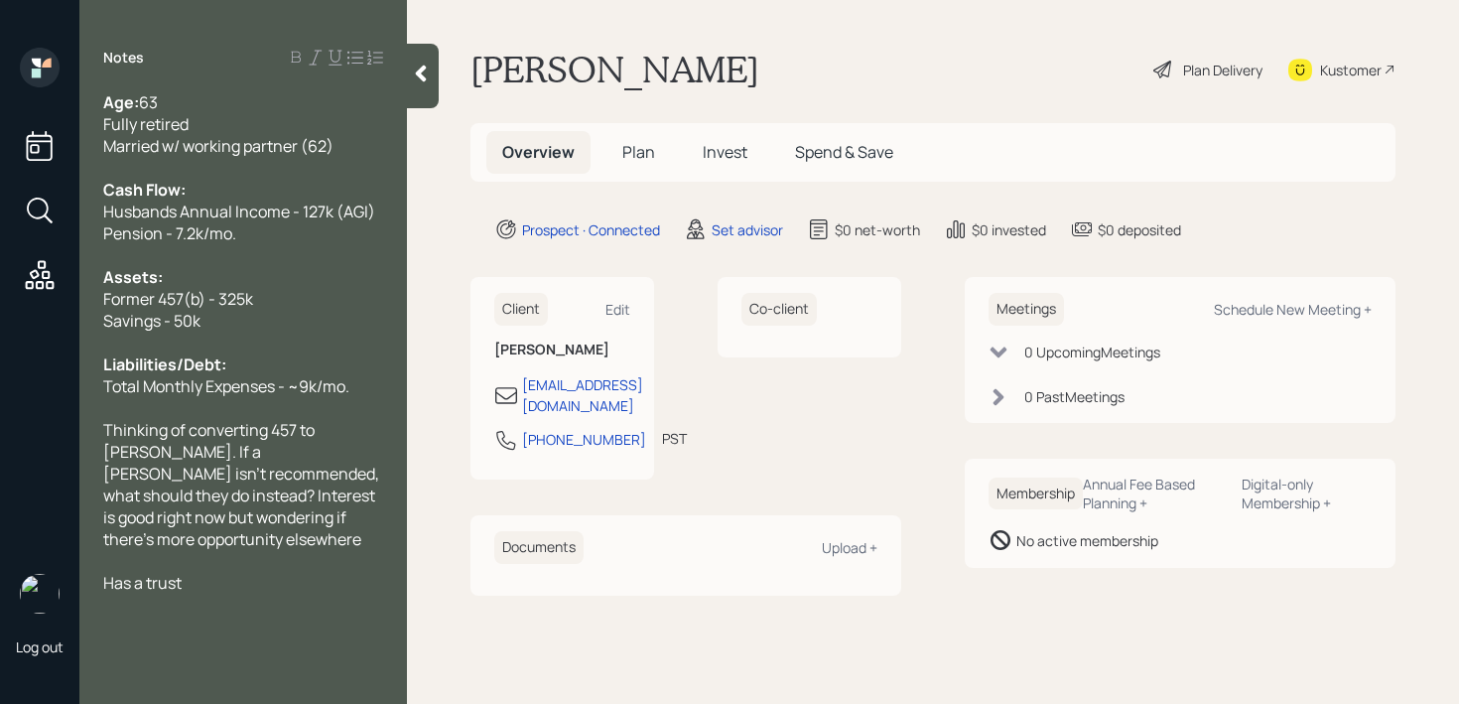
click at [303, 572] on div "Has a trust" at bounding box center [243, 583] width 280 height 22
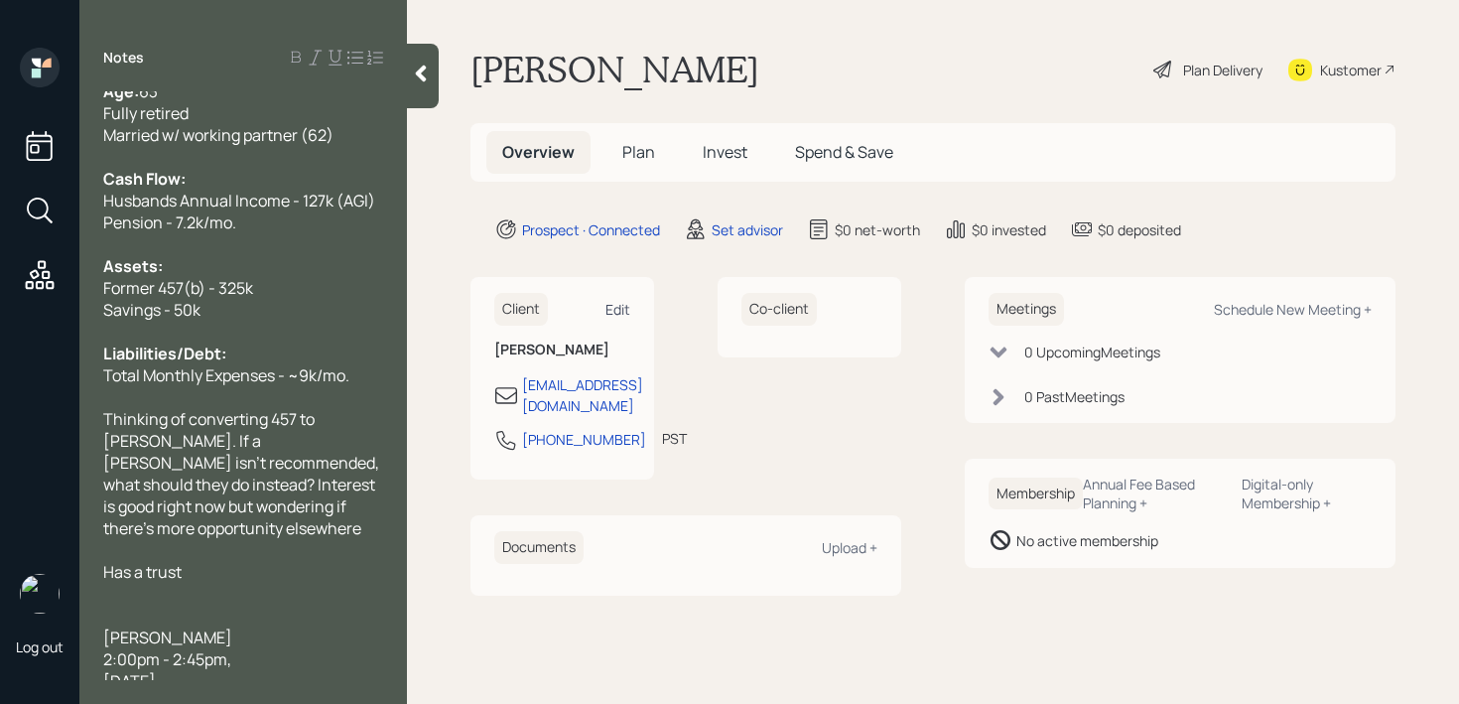
click at [625, 308] on div "Edit" at bounding box center [618, 309] width 25 height 19
select select "America/Los_Angeles"
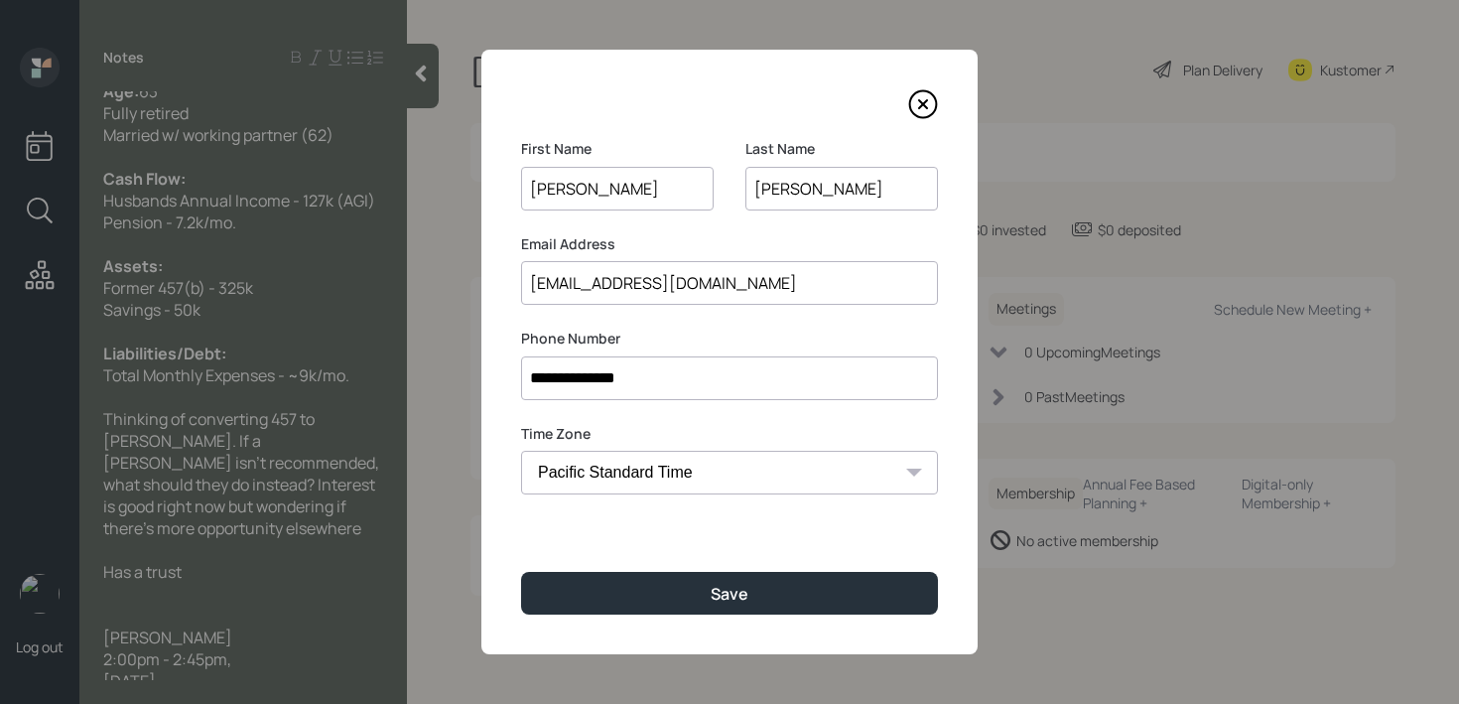
drag, startPoint x: 645, startPoint y: 284, endPoint x: 404, endPoint y: 284, distance: 241.3
click at [409, 284] on div "**********" at bounding box center [729, 352] width 1459 height 704
paste input "moomoo22"
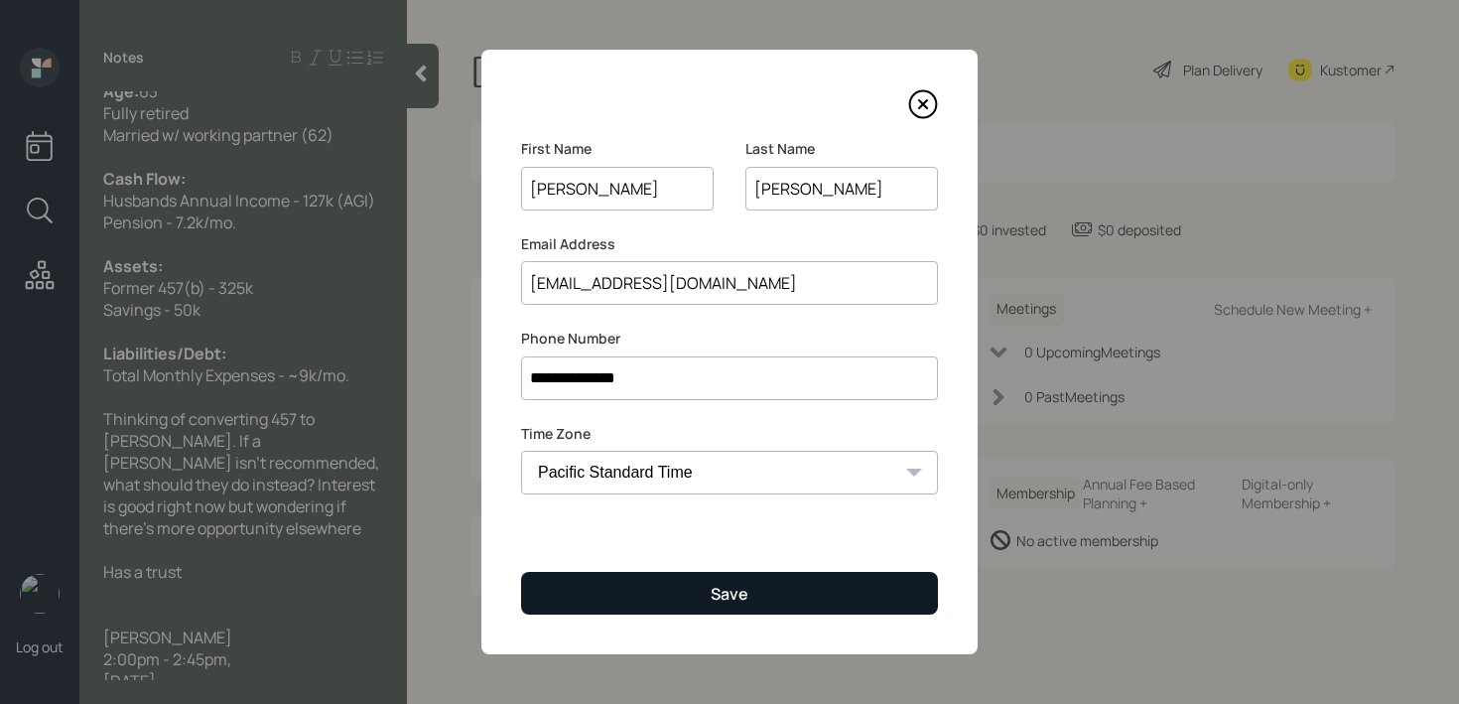
type input "[EMAIL_ADDRESS][DOMAIN_NAME]"
click at [716, 600] on div "Save" at bounding box center [730, 594] width 38 height 22
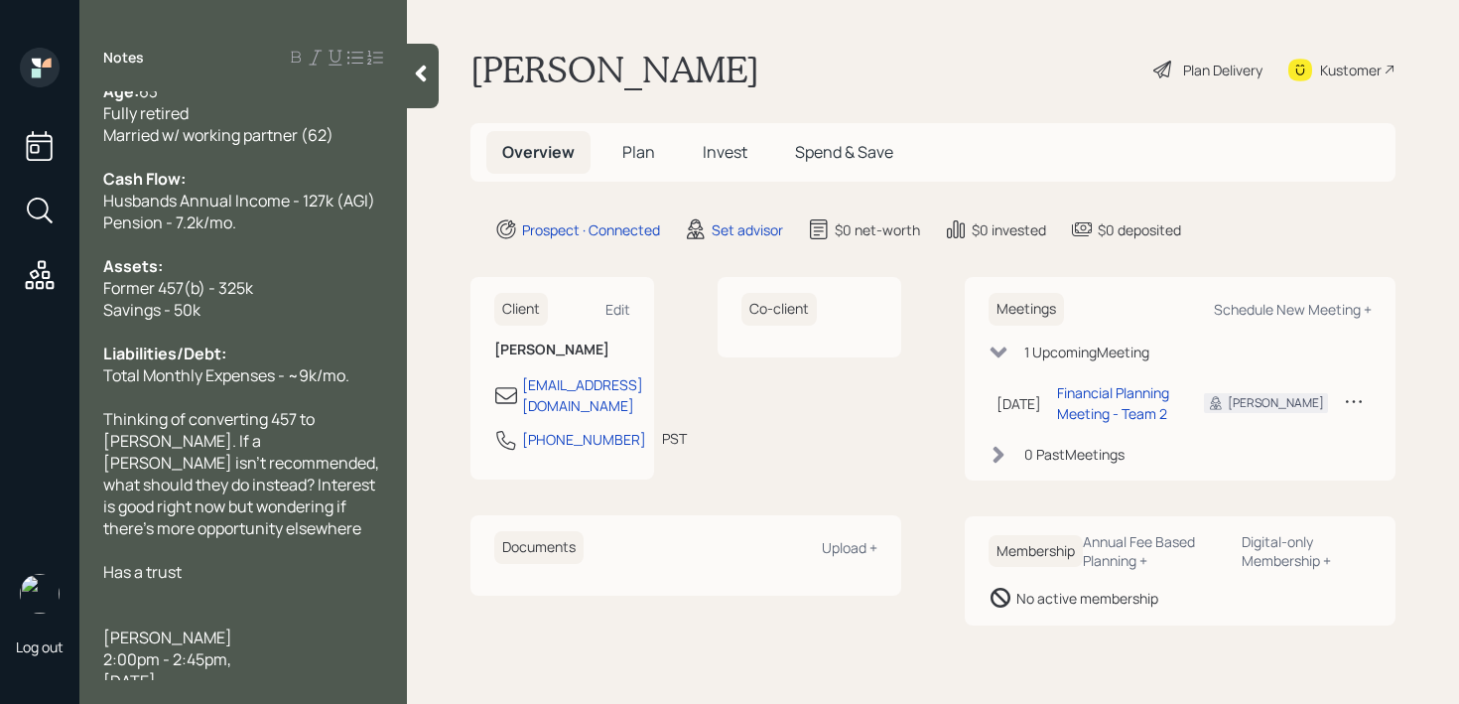
click at [1362, 77] on div "Kustomer" at bounding box center [1351, 70] width 62 height 21
click at [173, 626] on span "[PERSON_NAME]" at bounding box center [167, 637] width 129 height 22
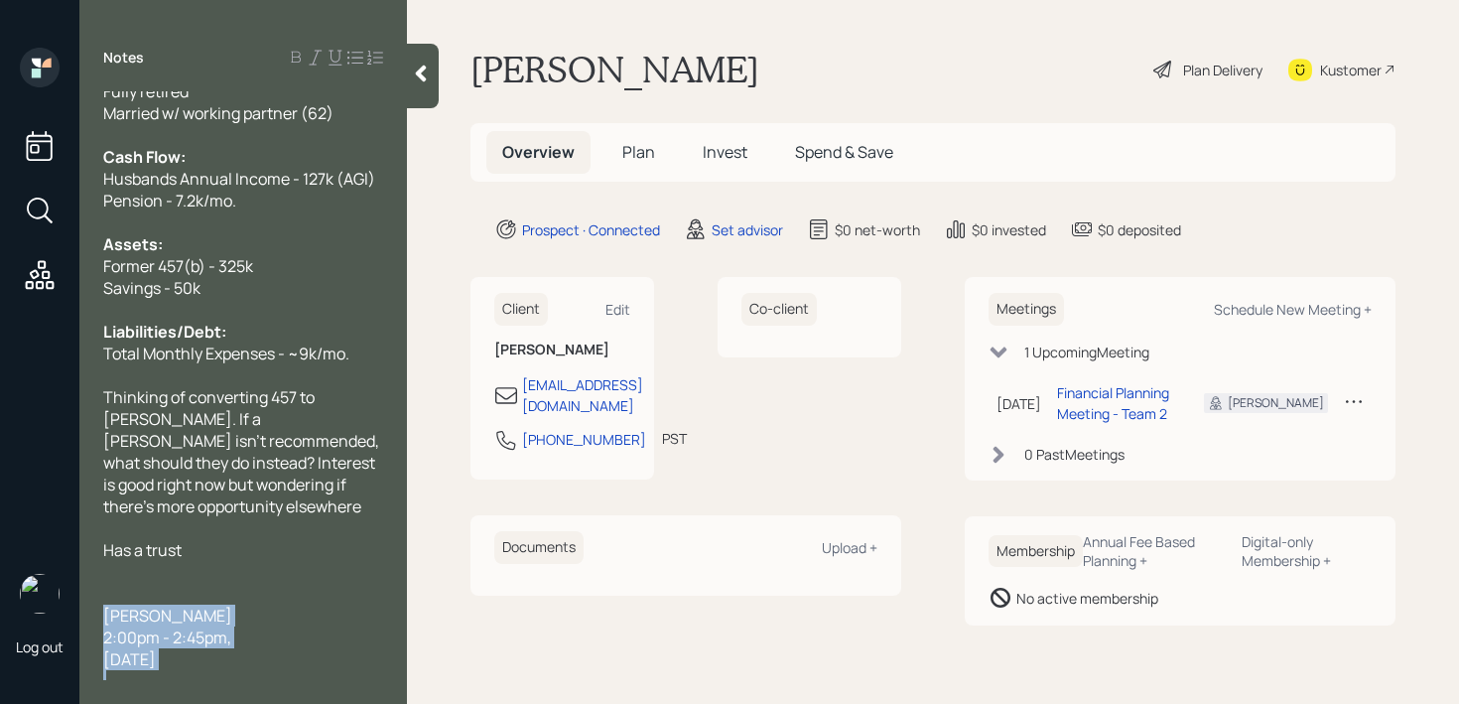
drag, startPoint x: 105, startPoint y: 614, endPoint x: 307, endPoint y: 673, distance: 210.2
click at [307, 673] on div "Age: [DEMOGRAPHIC_DATA] Fully retired Married w/ working partner (62) Cash Flow…" at bounding box center [243, 386] width 280 height 655
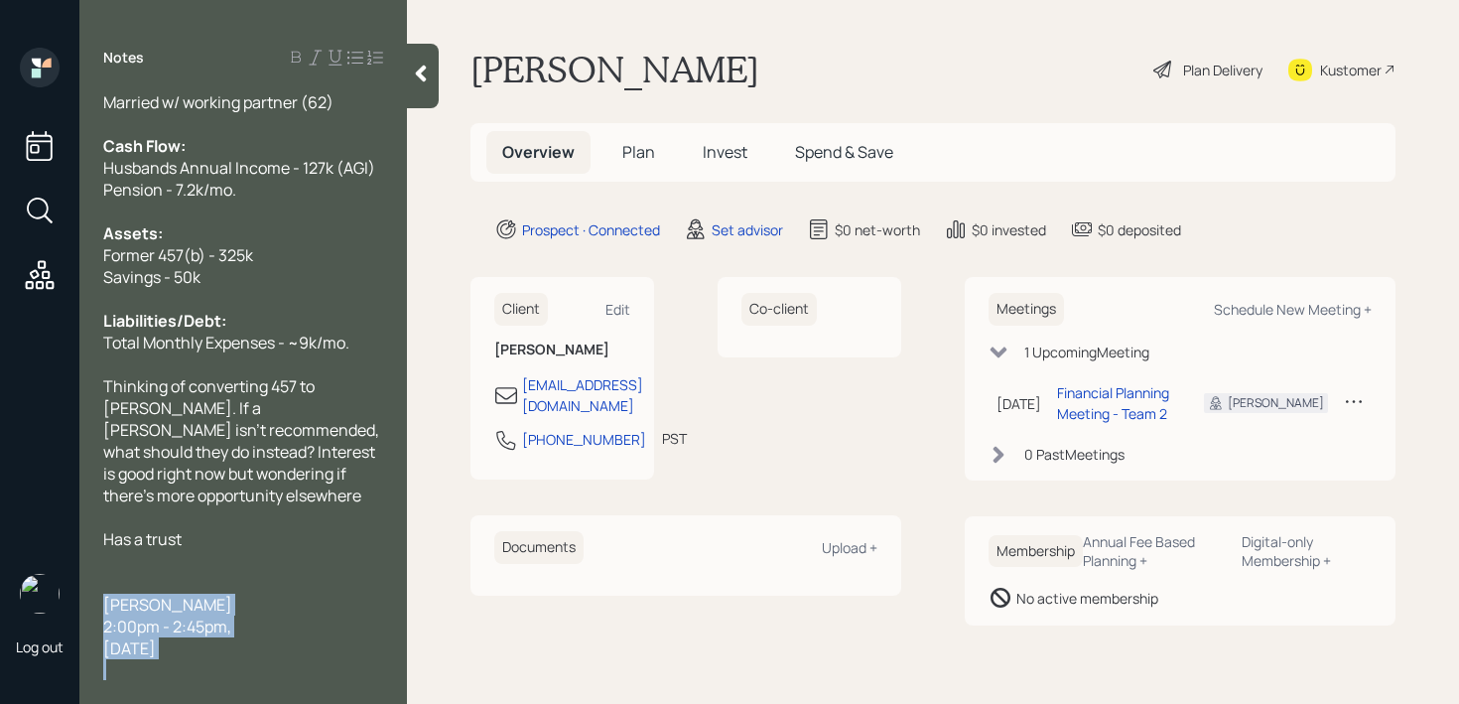
copy div "[PERSON_NAME] 2:00pm - 2:45pm[DATE]"
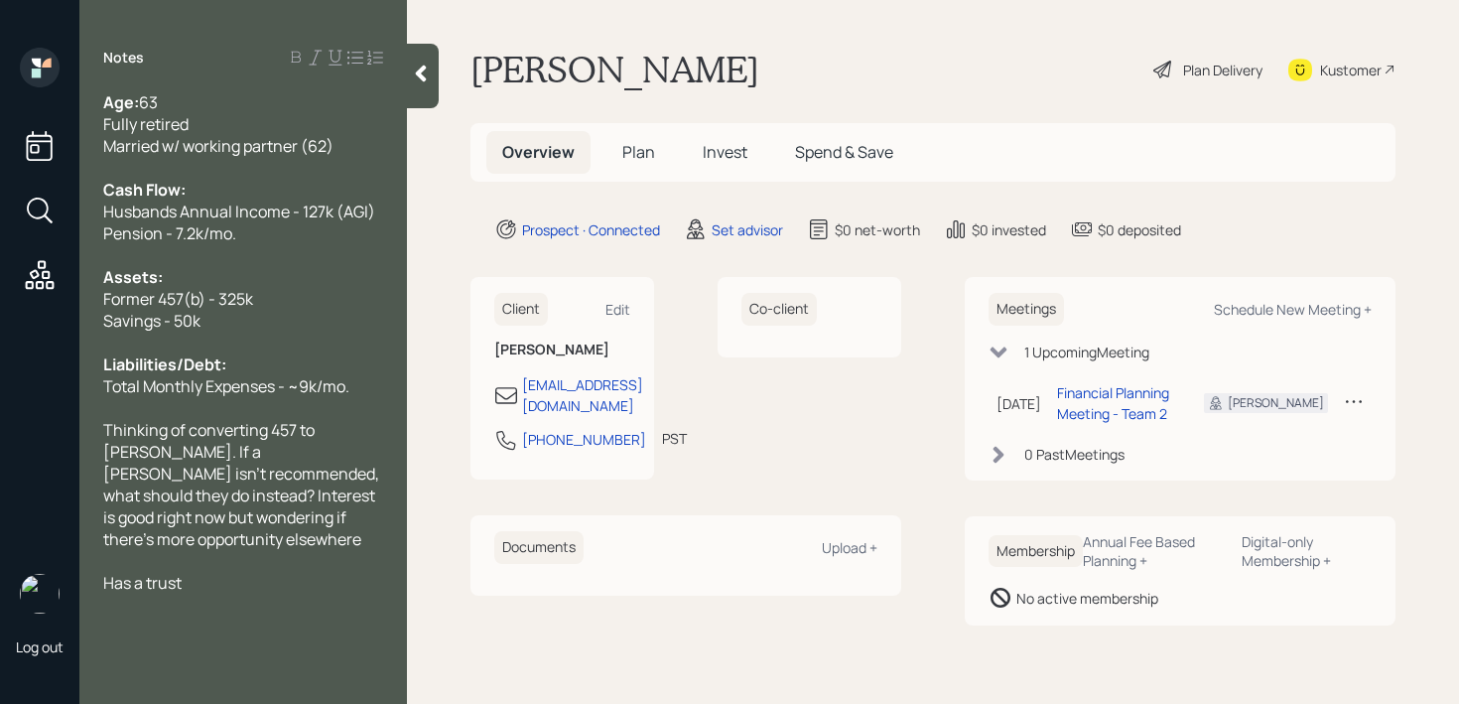
scroll to position [0, 0]
click at [441, 91] on main "[PERSON_NAME] Plan Delivery Kustomer Overview Plan Invest Spend & Save Prospect…" at bounding box center [933, 352] width 1052 height 704
